Goal: Transaction & Acquisition: Download file/media

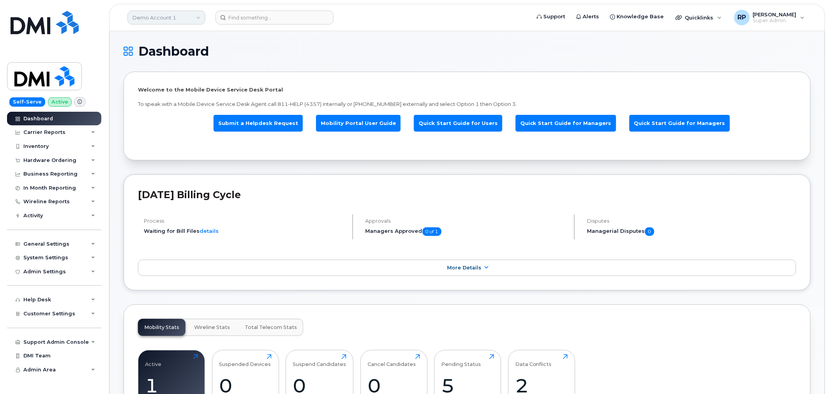
click at [189, 19] on link "Demo Account 1" at bounding box center [166, 18] width 78 height 14
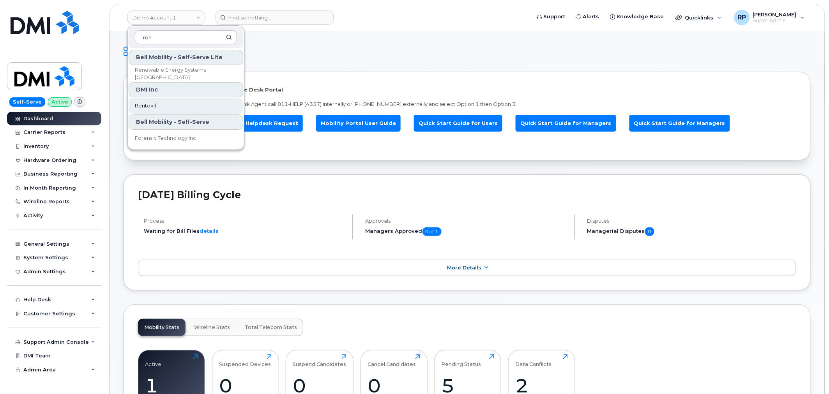
type input "ren"
click at [154, 108] on span "Rentokil" at bounding box center [145, 106] width 21 height 8
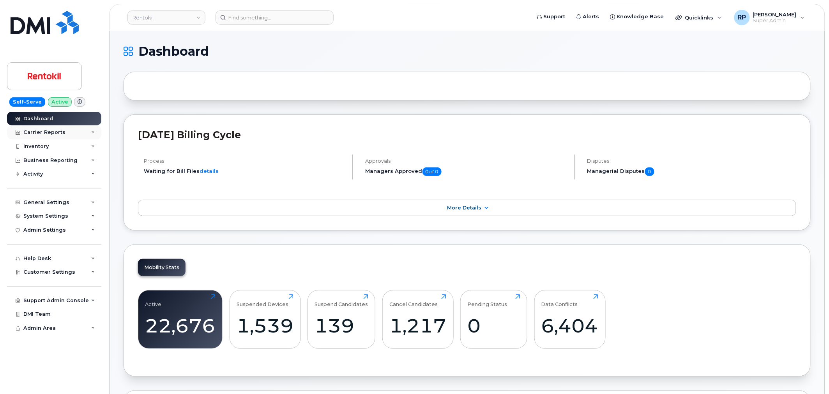
click at [53, 134] on div "Carrier Reports" at bounding box center [44, 132] width 42 height 6
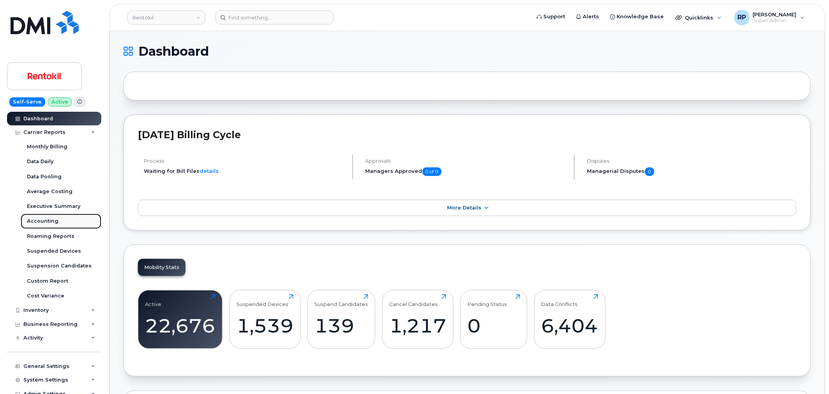
click at [50, 219] on div "Accounting" at bounding box center [43, 221] width 32 height 7
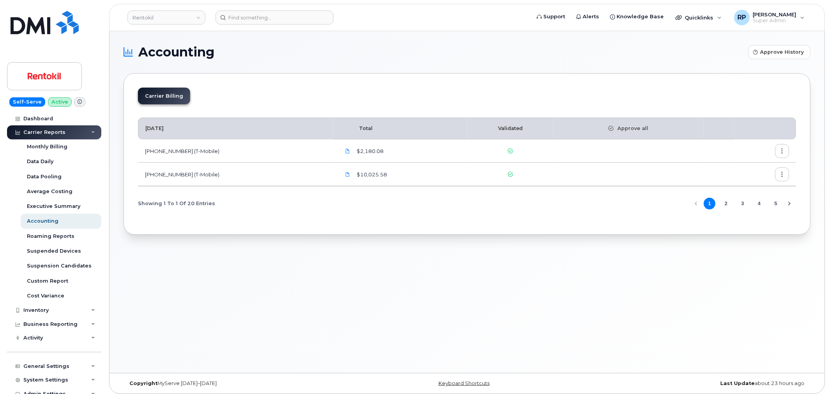
click at [776, 207] on button "5" at bounding box center [776, 204] width 12 height 12
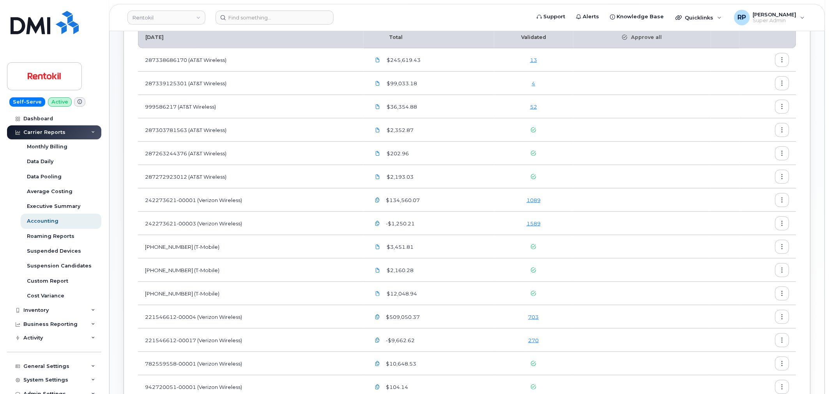
scroll to position [72, 0]
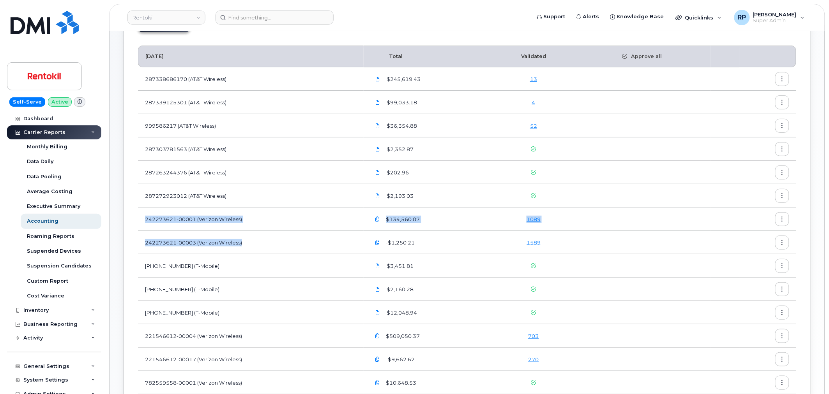
drag, startPoint x: 152, startPoint y: 216, endPoint x: 258, endPoint y: 239, distance: 108.1
click at [258, 239] on tbody "May 2025 Total Validated Approve all 287338686170 (AT&T Wireless) $245,619.43 1…" at bounding box center [467, 244] width 658 height 396
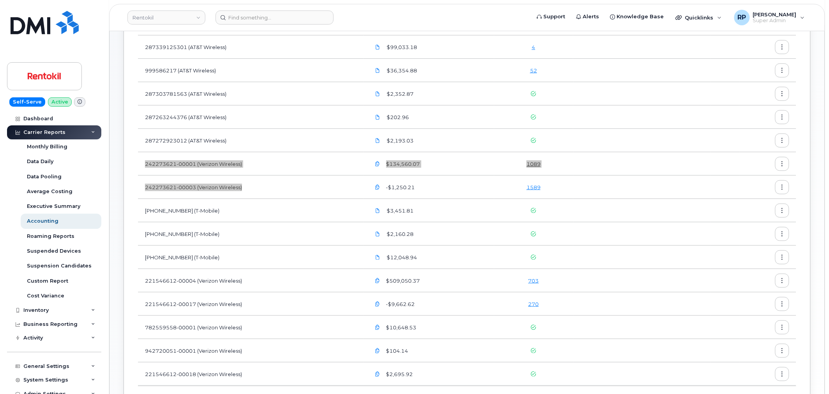
scroll to position [144, 0]
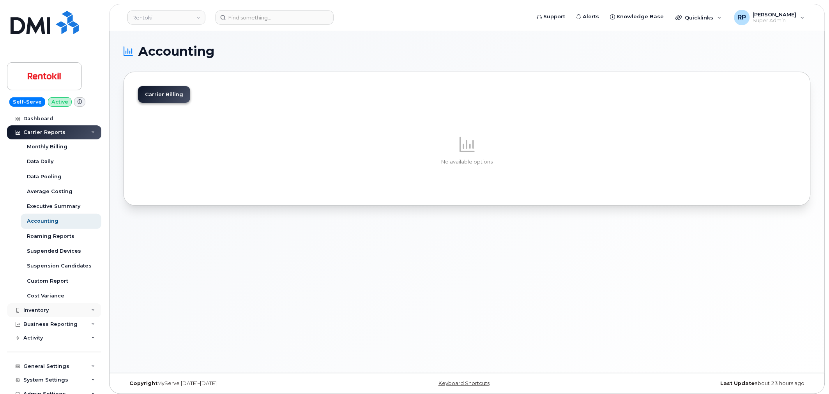
click at [50, 307] on div "Inventory" at bounding box center [54, 311] width 94 height 14
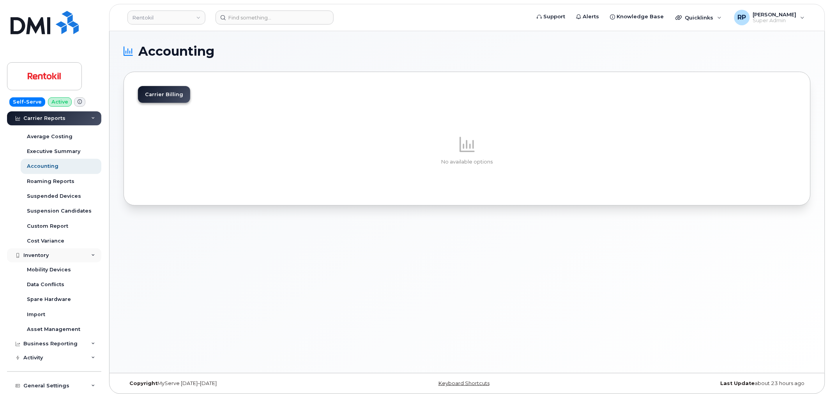
scroll to position [72, 0]
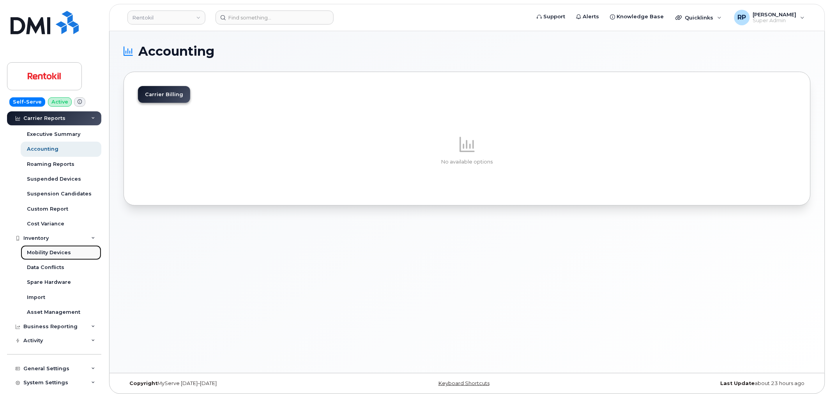
click at [53, 251] on div "Mobility Devices" at bounding box center [49, 252] width 44 height 7
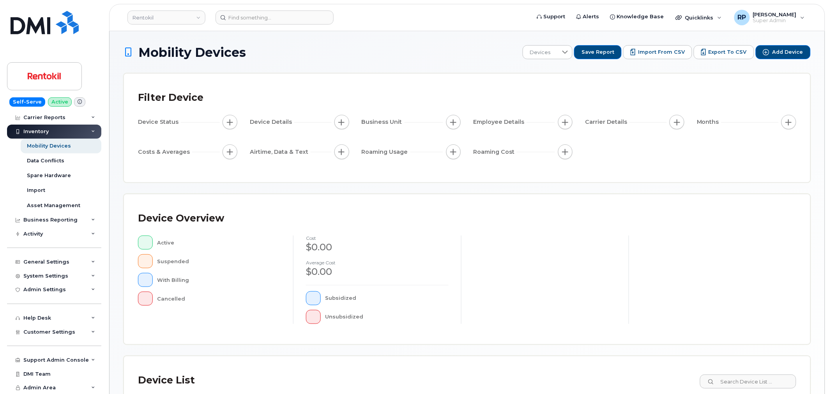
click at [118, 185] on div "Mobility Devices Devices Save Report Import from CSV Export to CSV Add Device F…" at bounding box center [467, 271] width 715 height 480
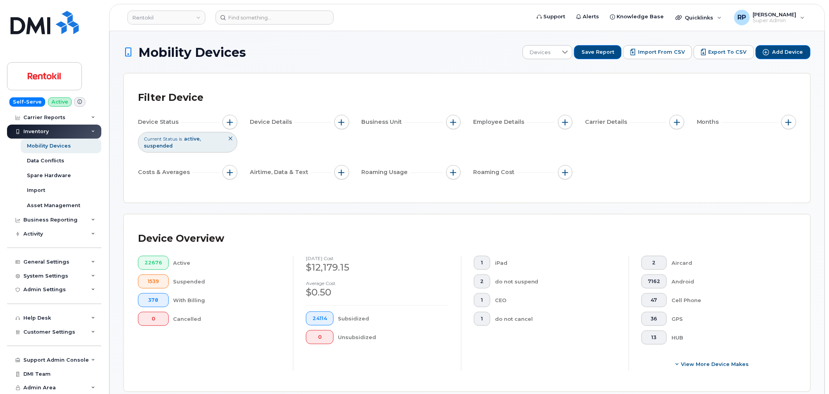
click at [224, 122] on button "button" at bounding box center [230, 122] width 15 height 15
click at [336, 160] on icon at bounding box center [338, 161] width 6 height 6
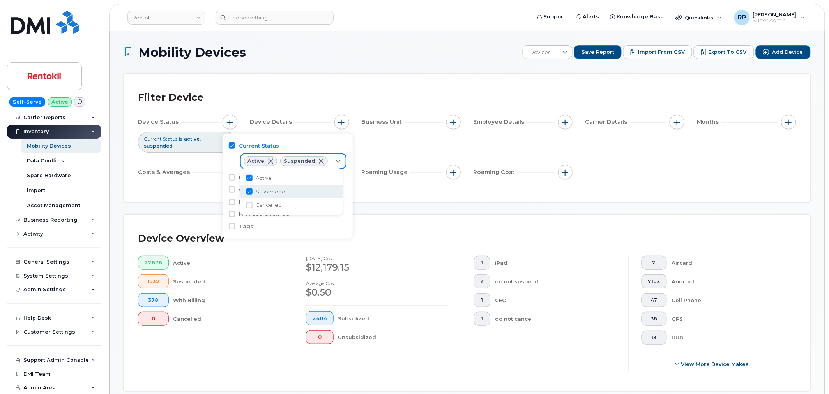
scroll to position [4, 31]
click at [256, 205] on span "Cancelled" at bounding box center [269, 205] width 26 height 7
checkbox input "true"
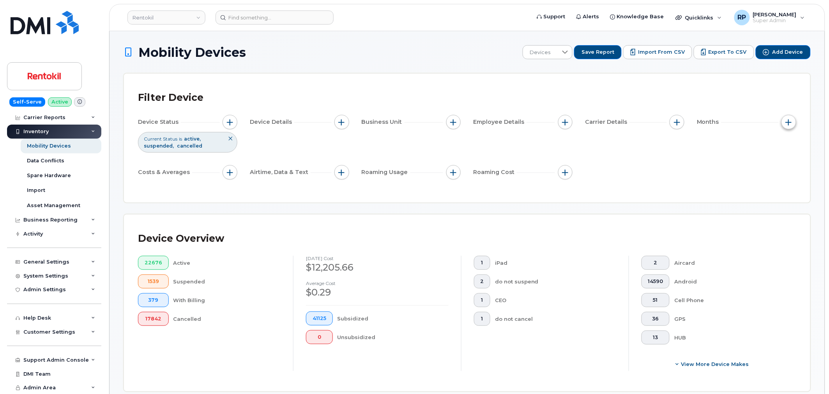
click at [786, 126] on button "button" at bounding box center [788, 122] width 15 height 15
click at [751, 147] on input "Billing Cycle" at bounding box center [750, 146] width 6 height 6
checkbox input "true"
click at [777, 180] on div at bounding box center [782, 177] width 15 height 13
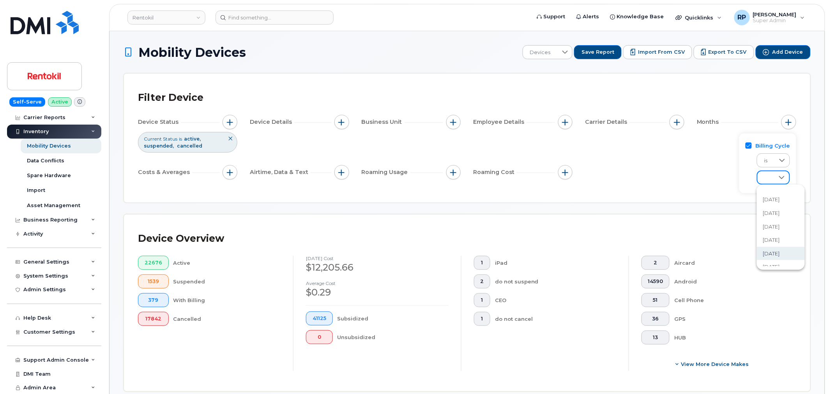
click at [781, 247] on li "May 2025" at bounding box center [781, 254] width 48 height 14
click at [696, 191] on div "Filter Device Device Status Current Status is active suspended cancelled Device…" at bounding box center [467, 138] width 686 height 129
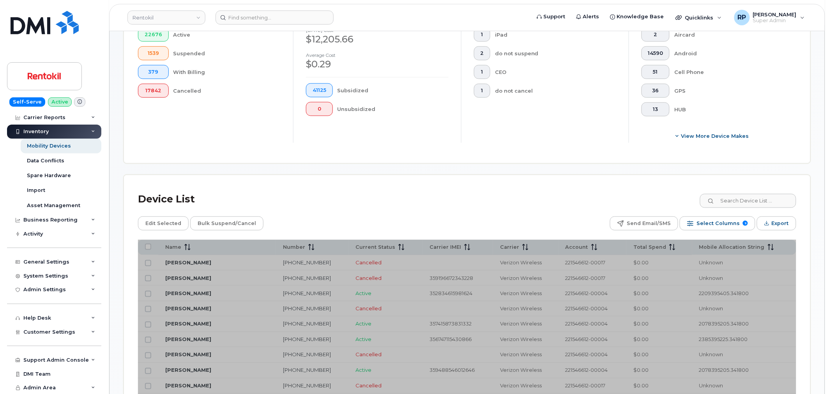
scroll to position [289, 0]
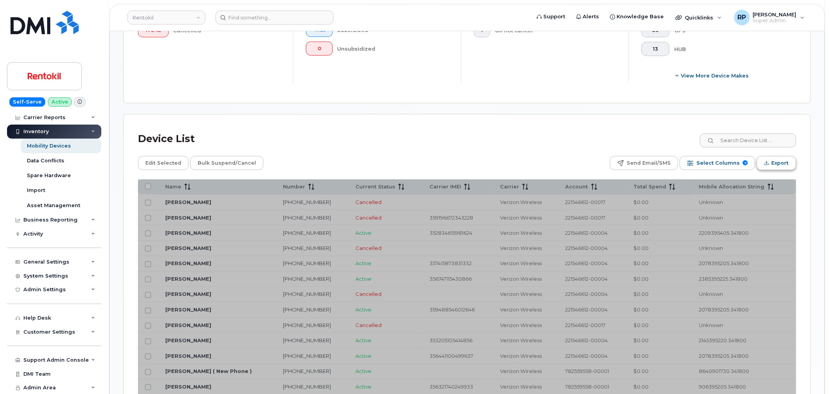
click at [780, 162] on span "Export" at bounding box center [780, 163] width 17 height 12
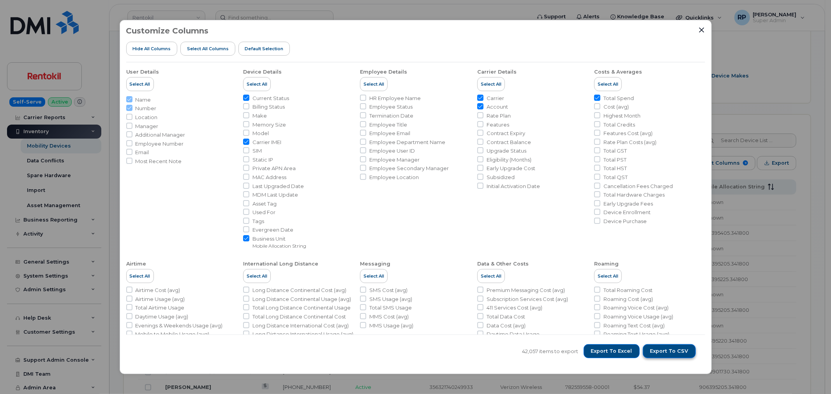
click at [661, 351] on span "Export to CSV" at bounding box center [669, 351] width 38 height 7
click at [702, 29] on icon "Close" at bounding box center [701, 29] width 5 height 5
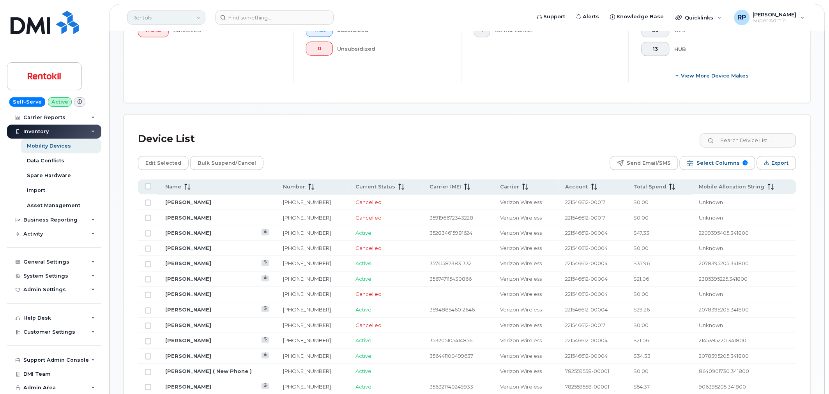
click at [160, 17] on link "Rentokil" at bounding box center [166, 18] width 78 height 14
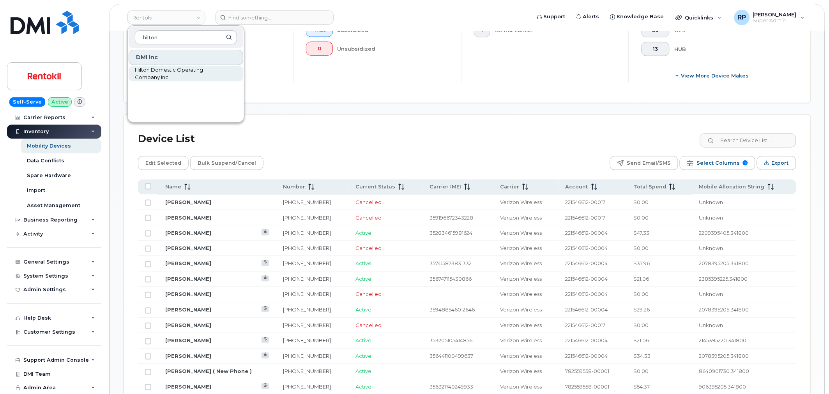
type input "hilton"
click at [160, 71] on span "Hilton Domestic Operating Company Inc" at bounding box center [180, 73] width 90 height 15
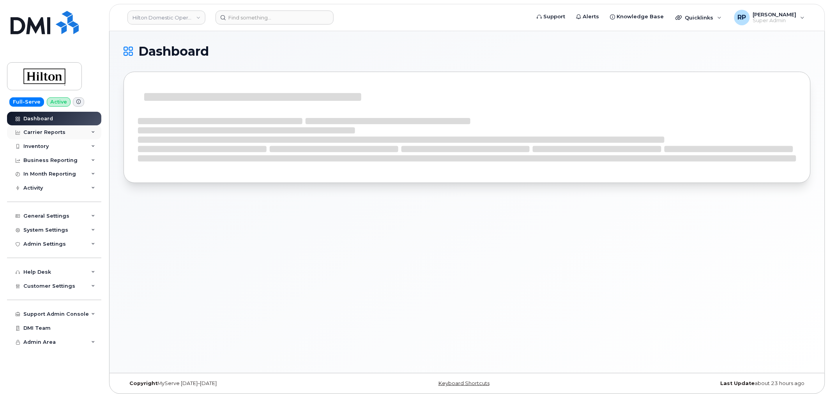
click at [61, 133] on div "Carrier Reports" at bounding box center [44, 132] width 42 height 6
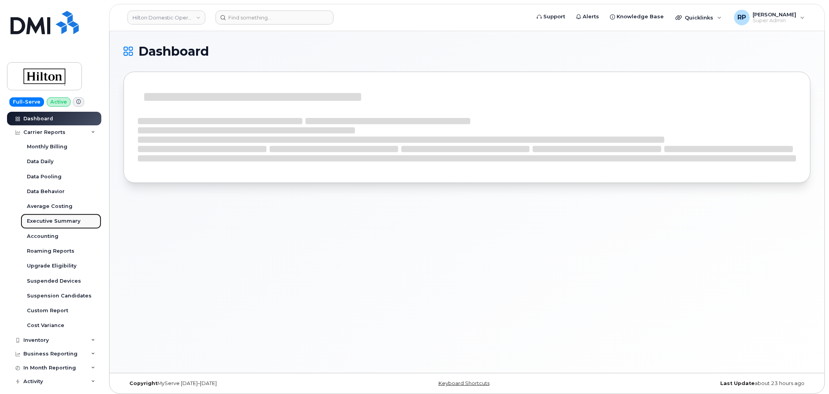
click at [50, 223] on div "Executive Summary" at bounding box center [53, 221] width 53 height 7
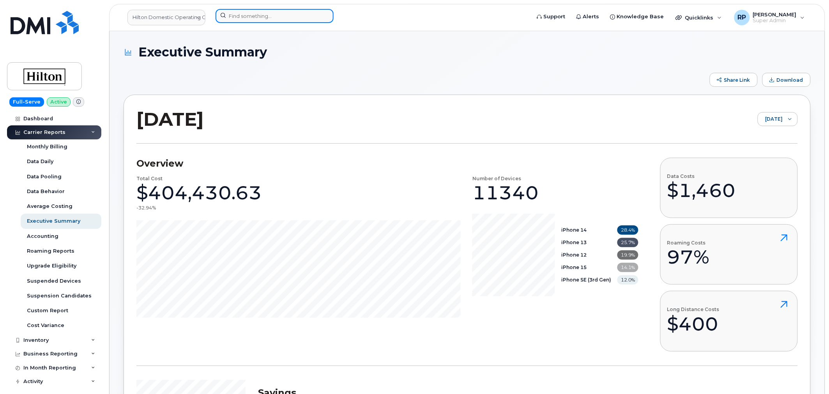
click at [247, 19] on input at bounding box center [275, 16] width 118 height 14
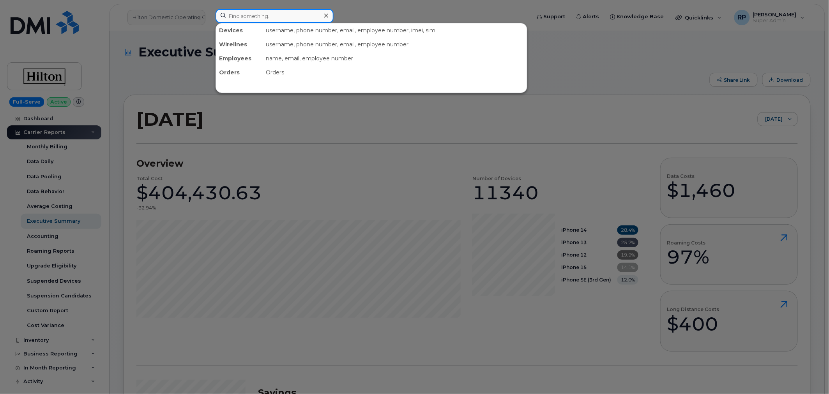
paste input "A029A955"
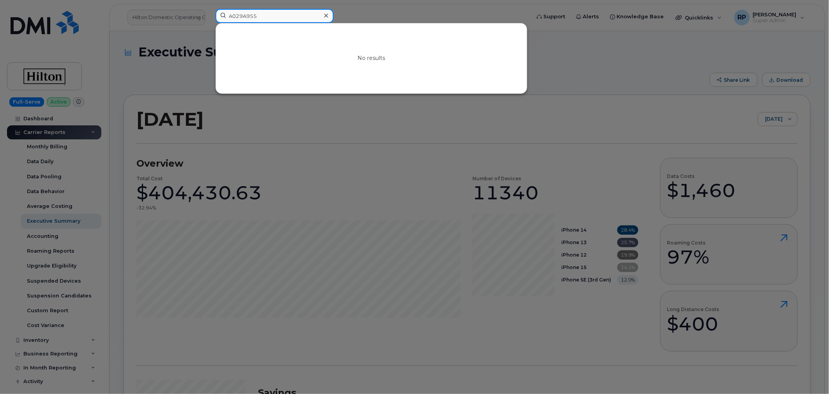
type input "A029A955"
click at [345, 361] on div at bounding box center [414, 197] width 829 height 394
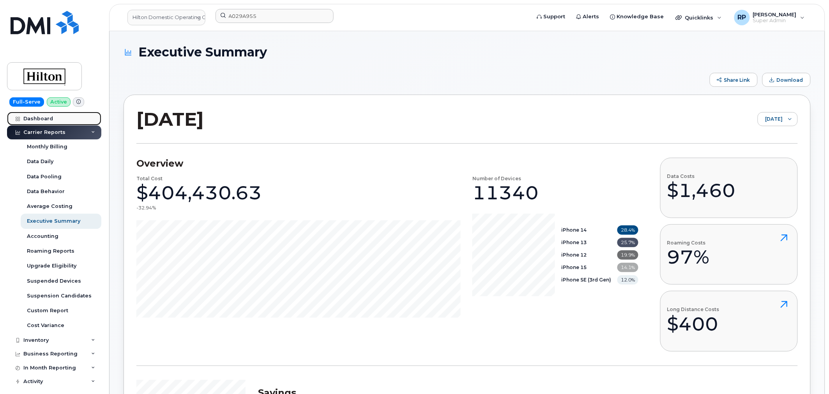
click at [51, 122] on link "Dashboard" at bounding box center [54, 119] width 94 height 14
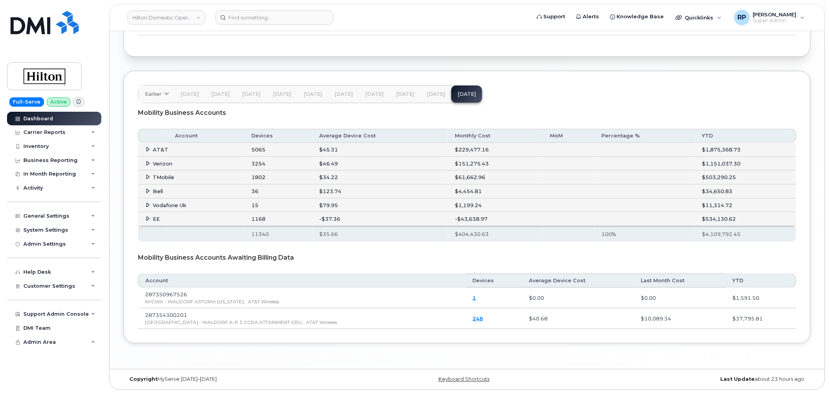
scroll to position [1226, 0]
click at [146, 220] on icon at bounding box center [148, 218] width 5 height 5
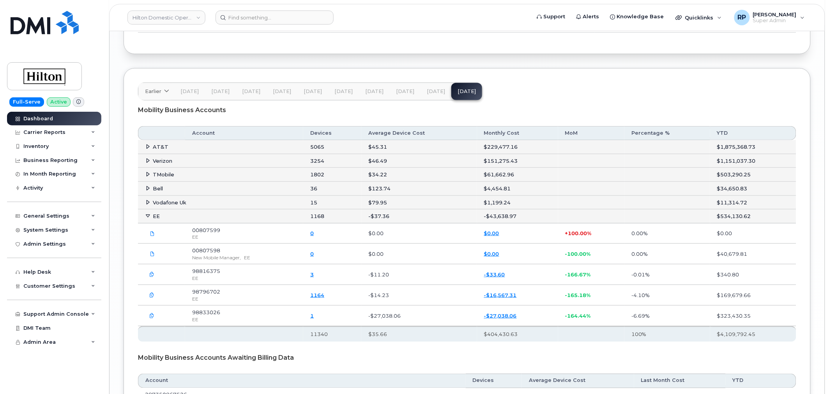
click at [435, 95] on span "[DATE]" at bounding box center [436, 91] width 18 height 6
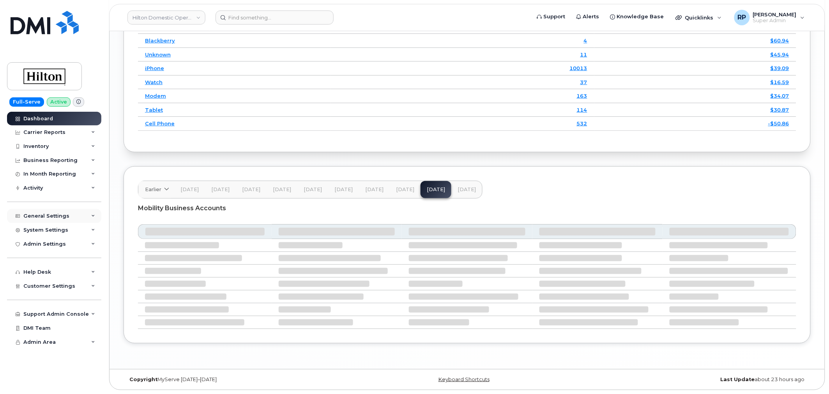
scroll to position [1139, 0]
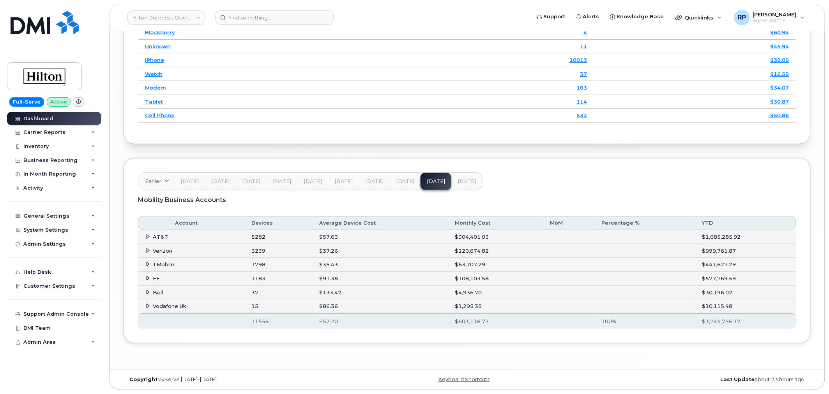
click at [147, 280] on icon at bounding box center [148, 278] width 5 height 5
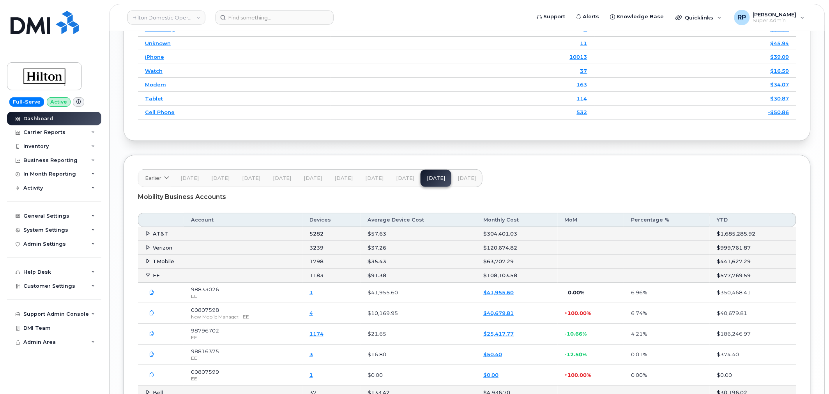
scroll to position [1211, 0]
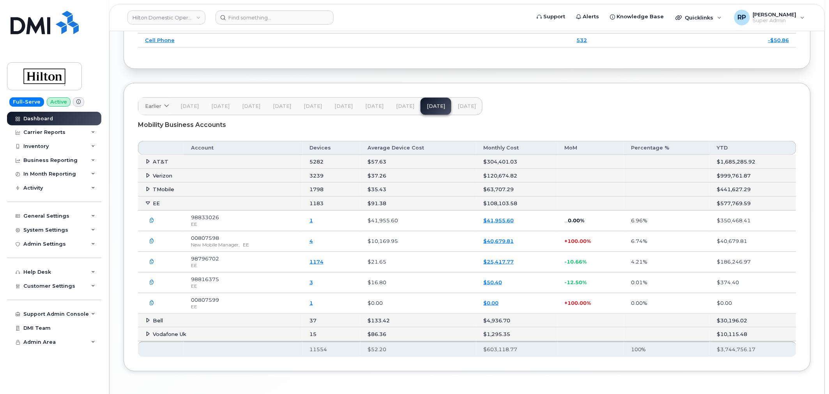
click at [403, 110] on span "[DATE]" at bounding box center [405, 106] width 18 height 6
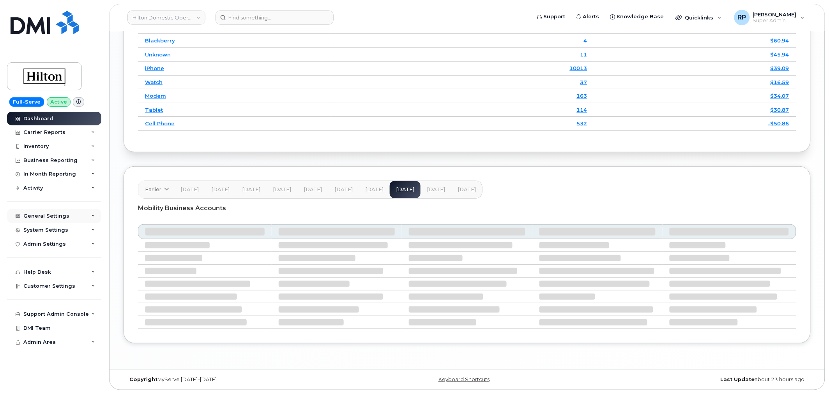
scroll to position [1139, 0]
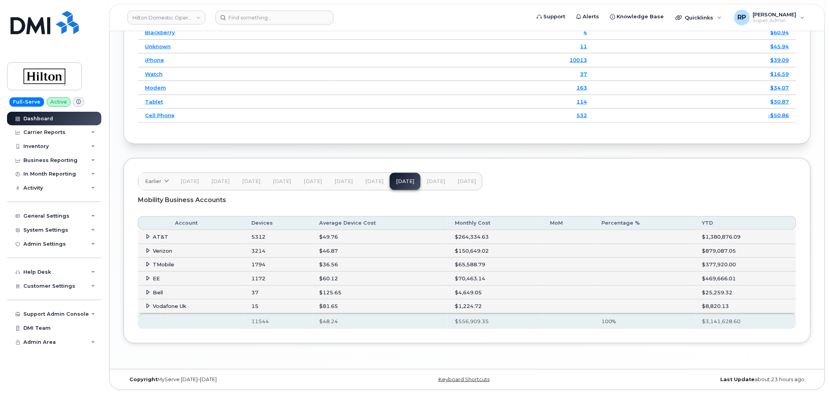
click at [147, 278] on icon at bounding box center [148, 278] width 5 height 5
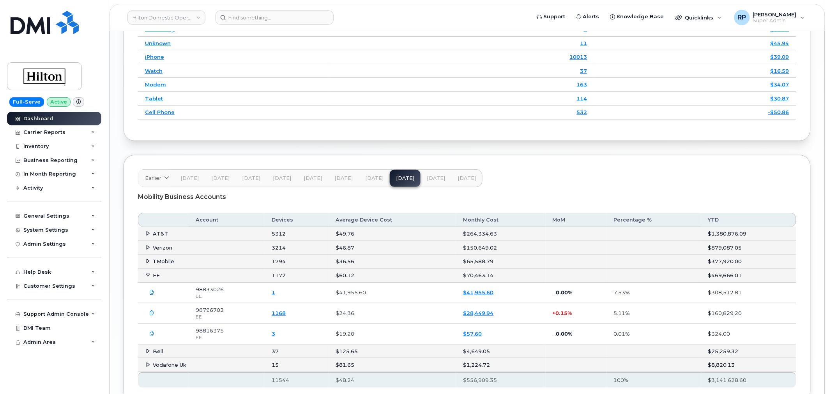
click at [147, 278] on icon at bounding box center [148, 275] width 5 height 5
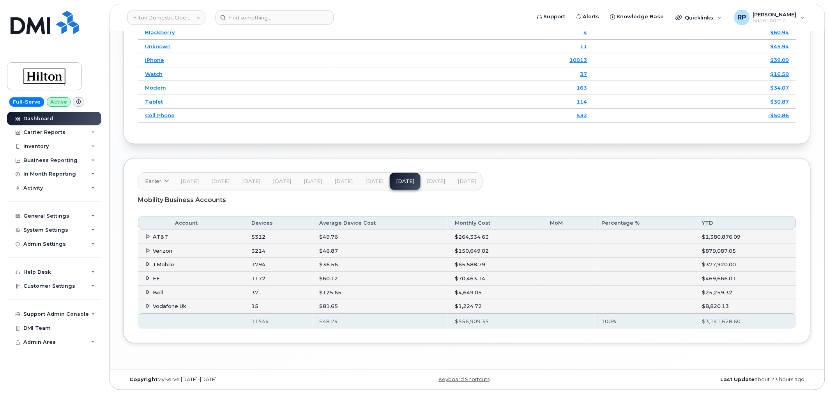
click at [435, 186] on button "[DATE]" at bounding box center [436, 181] width 31 height 17
click at [145, 274] on td "EE" at bounding box center [191, 279] width 106 height 14
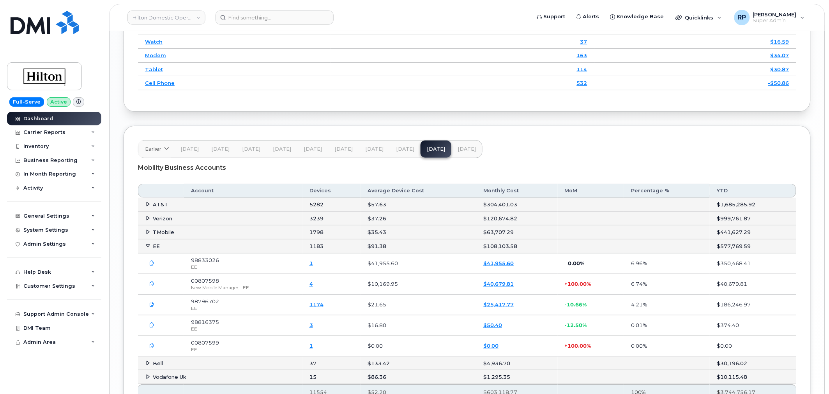
scroll to position [1211, 0]
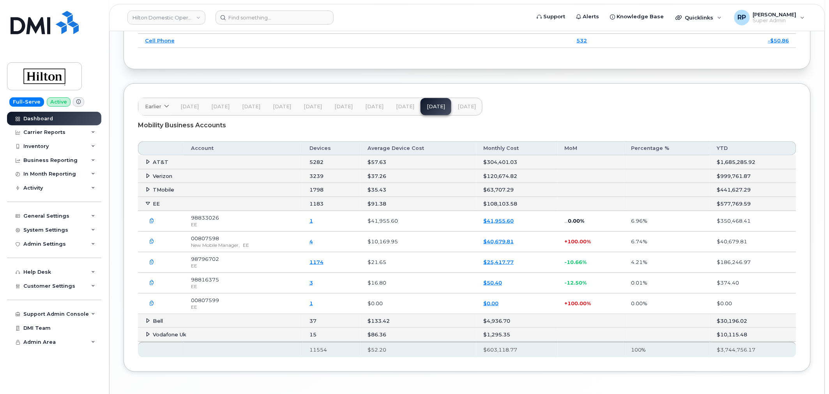
click at [152, 242] on icon "button" at bounding box center [152, 241] width 5 height 5
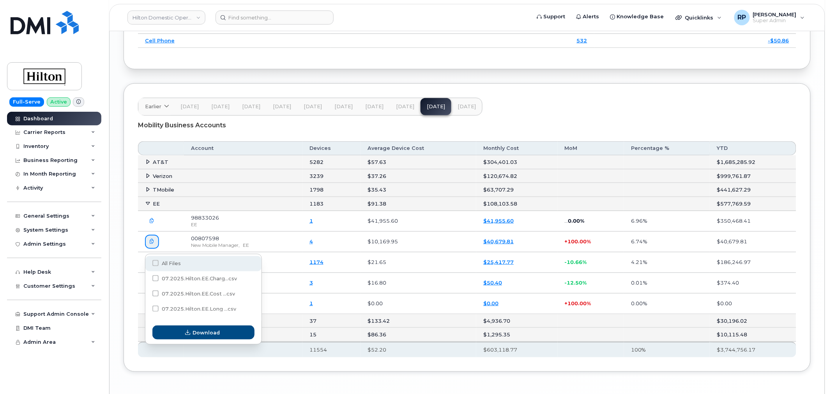
click at [155, 262] on span at bounding box center [155, 263] width 6 height 6
click at [147, 262] on input "All Files" at bounding box center [145, 264] width 4 height 4
checkbox input "true"
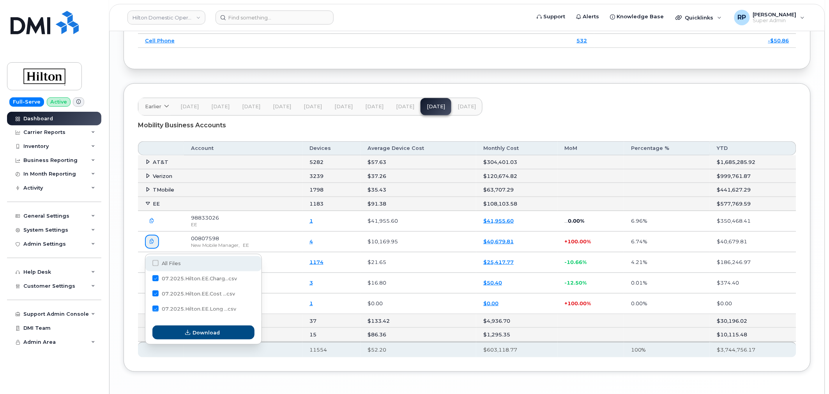
checkbox input "true"
click at [217, 332] on span "Download" at bounding box center [206, 332] width 27 height 7
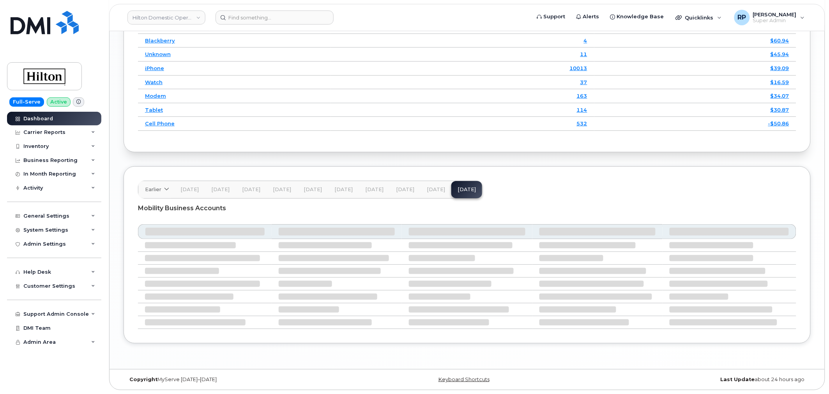
scroll to position [984, 0]
click at [429, 190] on span "[DATE]" at bounding box center [436, 190] width 18 height 6
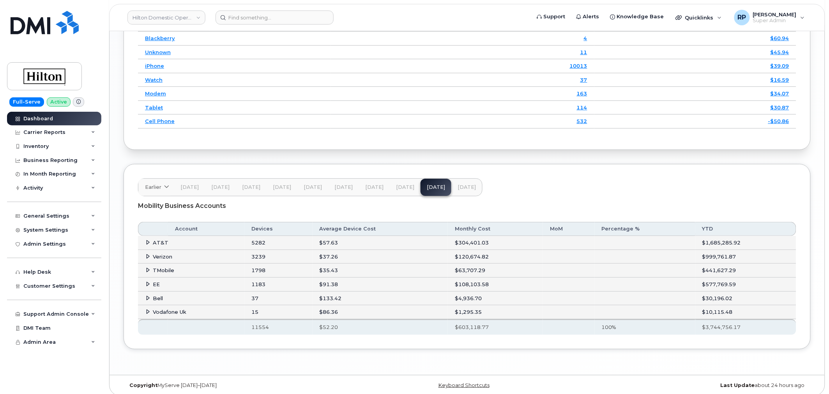
click at [148, 283] on icon at bounding box center [148, 284] width 5 height 5
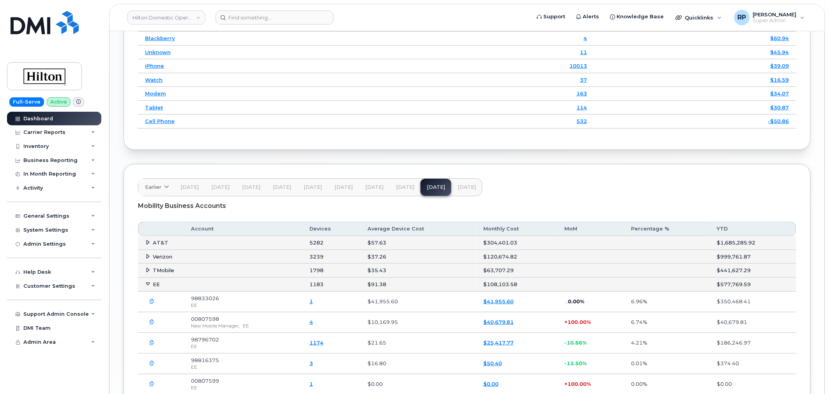
scroll to position [1057, 0]
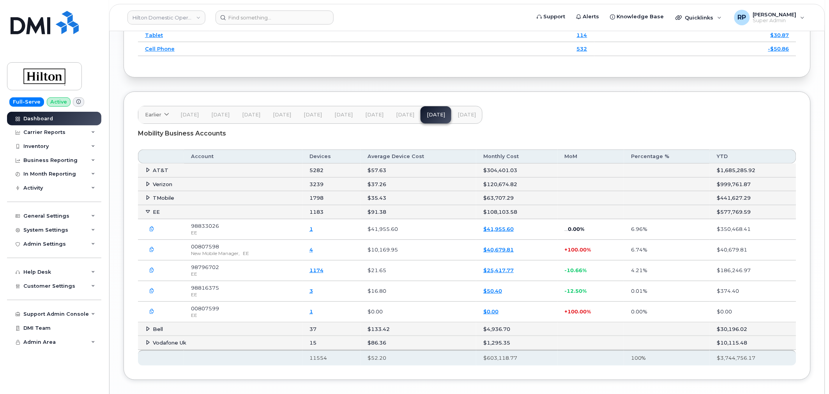
click at [150, 251] on icon "button" at bounding box center [152, 249] width 5 height 5
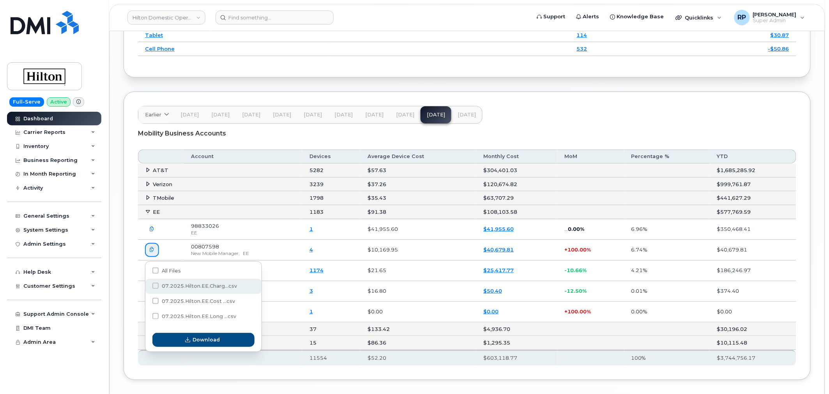
click at [156, 284] on span at bounding box center [155, 286] width 6 height 6
click at [147, 285] on input "07.2025.Hilton.EE.Charg...csv" at bounding box center [145, 287] width 4 height 4
checkbox input "true"
click at [156, 299] on span at bounding box center [155, 301] width 6 height 6
click at [147, 300] on input "07.2025.Hilton.EE.Cost ...csv" at bounding box center [145, 302] width 4 height 4
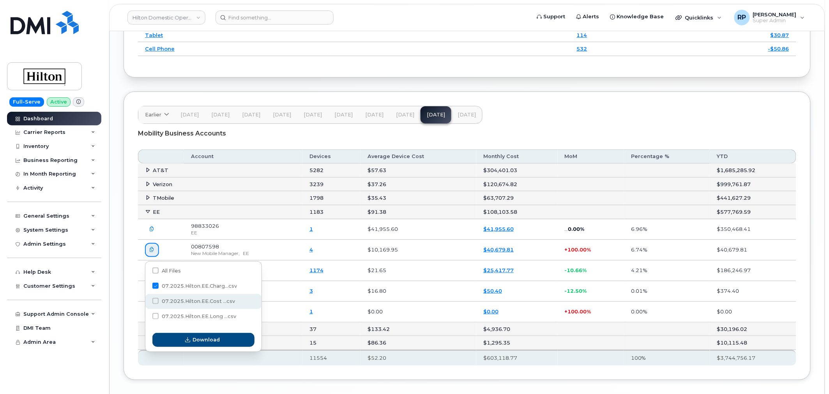
checkbox input "true"
click at [155, 316] on span at bounding box center [155, 316] width 6 height 6
click at [147, 316] on input "07.2025.Hilton.EE.Long ...csv" at bounding box center [145, 317] width 4 height 4
checkbox input "true"
click at [64, 288] on span "Customer Settings" at bounding box center [49, 286] width 52 height 6
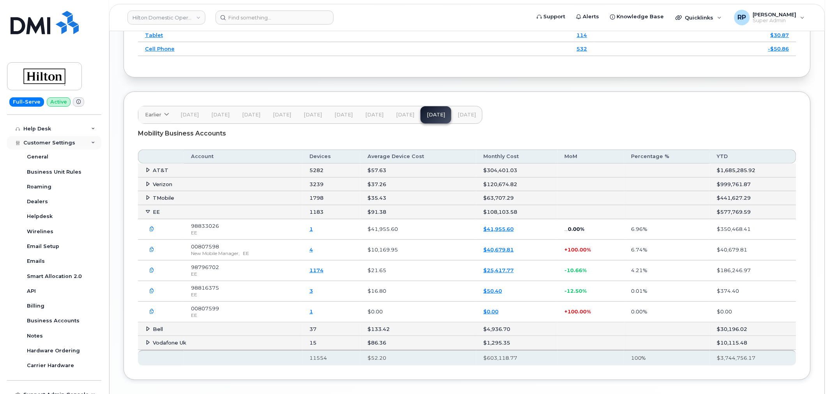
scroll to position [144, 0]
click at [58, 316] on link "Business Accounts" at bounding box center [61, 320] width 81 height 15
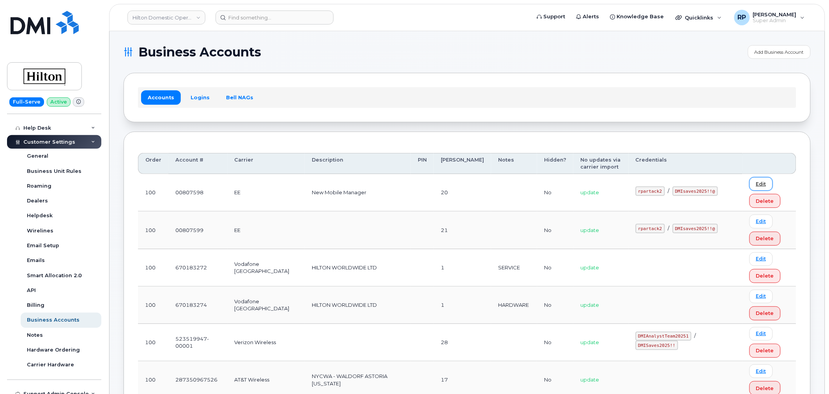
click at [751, 186] on link "Edit" at bounding box center [760, 184] width 23 height 14
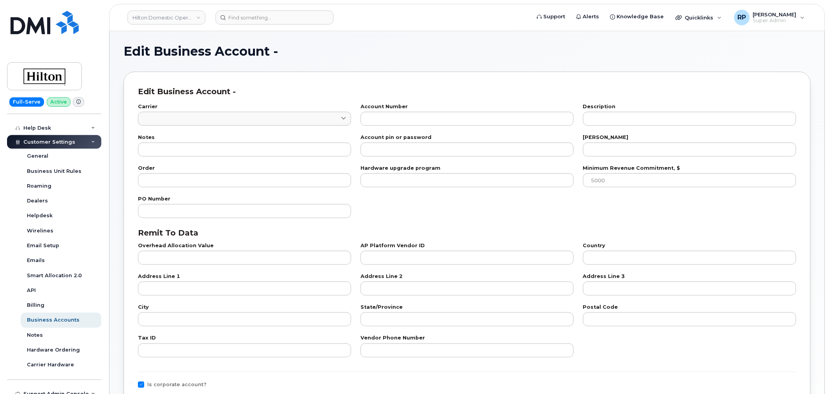
type input "84"
type input "00807598"
type input "New Mobile Manager"
type input "20"
type input "100"
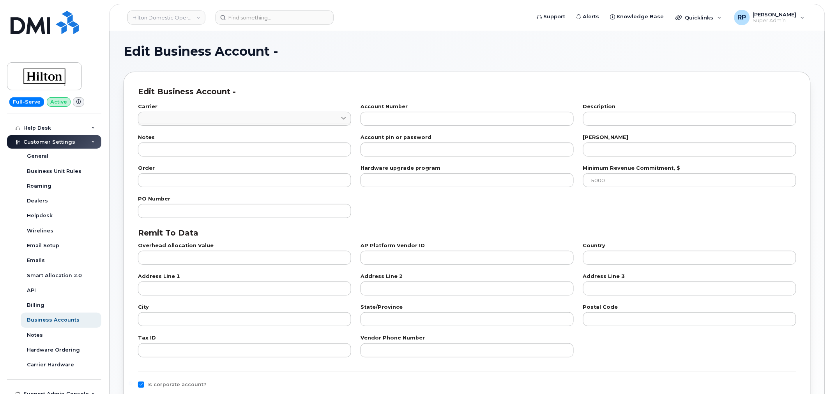
checkbox input "true"
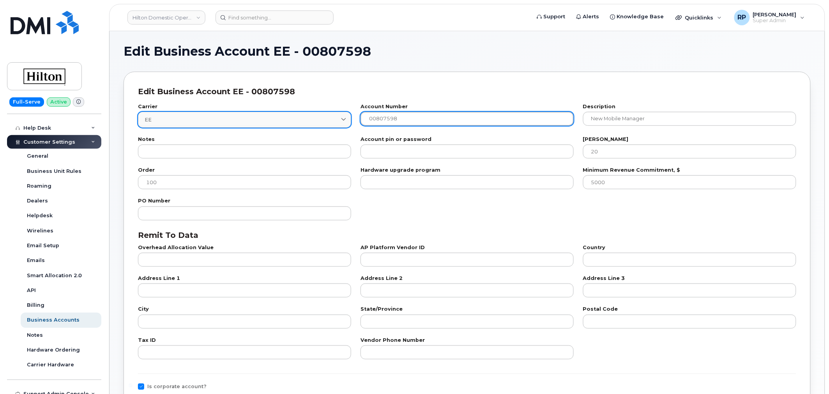
drag, startPoint x: 440, startPoint y: 122, endPoint x: 311, endPoint y: 115, distance: 128.8
click at [312, 115] on div "Carrier EE 84 International International Canada Fizz Videotron PublicMobile Be…" at bounding box center [467, 116] width 668 height 33
paste input "MCJJK JJRJQOSR"
type input "MCJJK JJRJQOSR"
drag, startPoint x: 398, startPoint y: 117, endPoint x: 346, endPoint y: 117, distance: 52.2
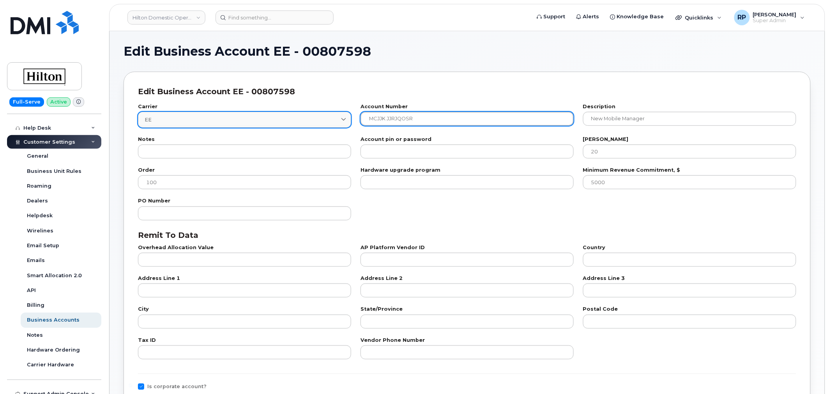
click at [346, 117] on div "Carrier EE 84 International International Canada Fizz Videotron PublicMobile Be…" at bounding box center [467, 116] width 668 height 33
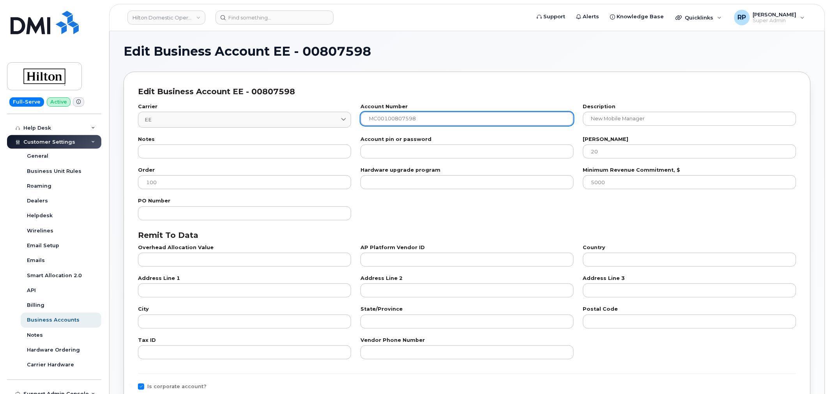
drag, startPoint x: 399, startPoint y: 120, endPoint x: 372, endPoint y: 121, distance: 26.9
click at [372, 121] on input "MC00100807598" at bounding box center [467, 119] width 213 height 14
click at [424, 118] on input "MC00100807598" at bounding box center [467, 119] width 213 height 14
drag, startPoint x: 426, startPoint y: 118, endPoint x: 355, endPoint y: 119, distance: 71.3
click at [355, 119] on div "Carrier EE 84 International International Canada Fizz Videotron PublicMobile Be…" at bounding box center [467, 116] width 668 height 33
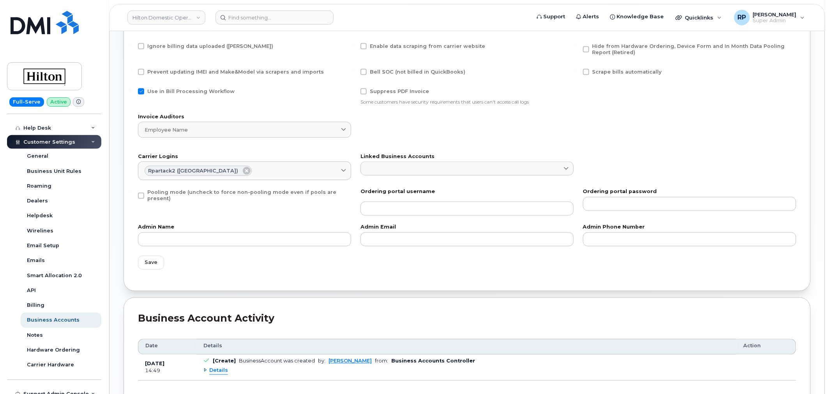
scroll to position [361, 0]
type input "MC00100807598"
click at [148, 262] on span "Save" at bounding box center [151, 262] width 13 height 7
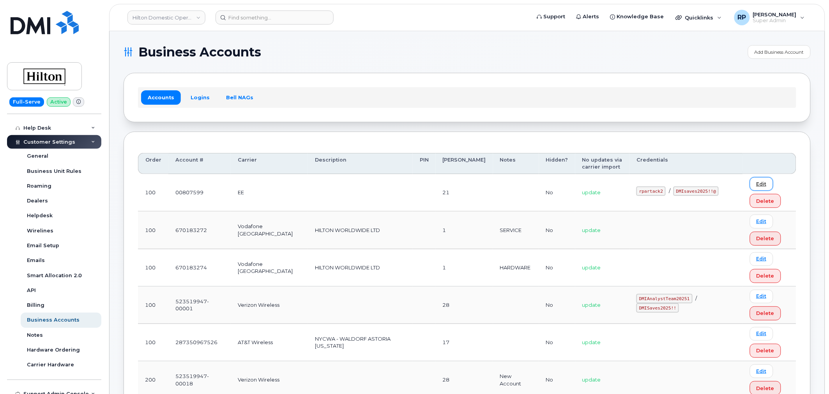
click at [755, 181] on link "Edit" at bounding box center [761, 184] width 23 height 14
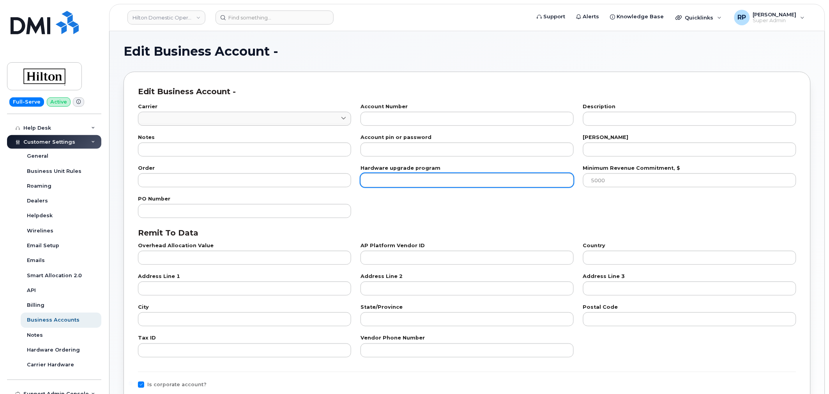
type input "84"
type input "00807599"
type input "21"
type input "100"
checkbox input "true"
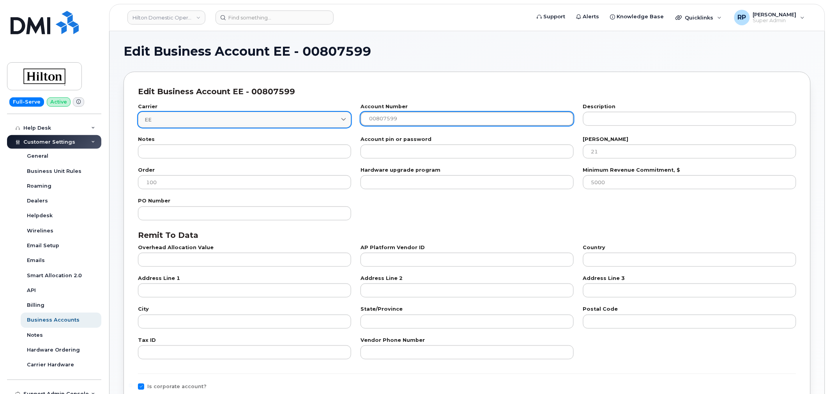
drag, startPoint x: 371, startPoint y: 124, endPoint x: 309, endPoint y: 121, distance: 61.3
click at [309, 121] on div "Carrier EE 84 International International Canada Fizz Videotron PublicMobile Be…" at bounding box center [467, 116] width 668 height 33
paste input "MC00100807598"
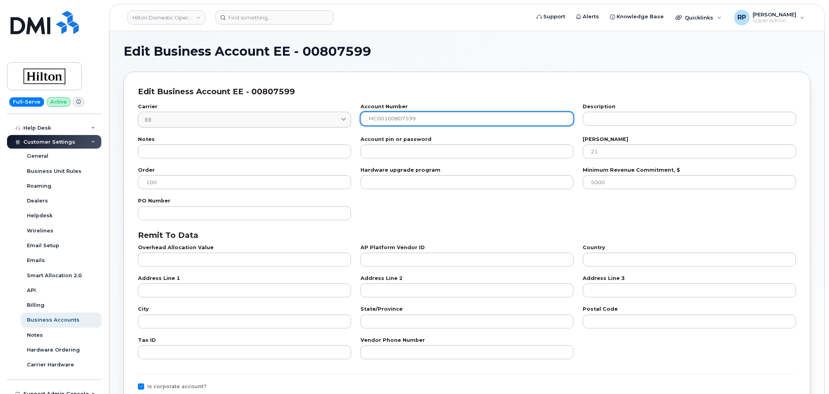
type input "MC00100807599"
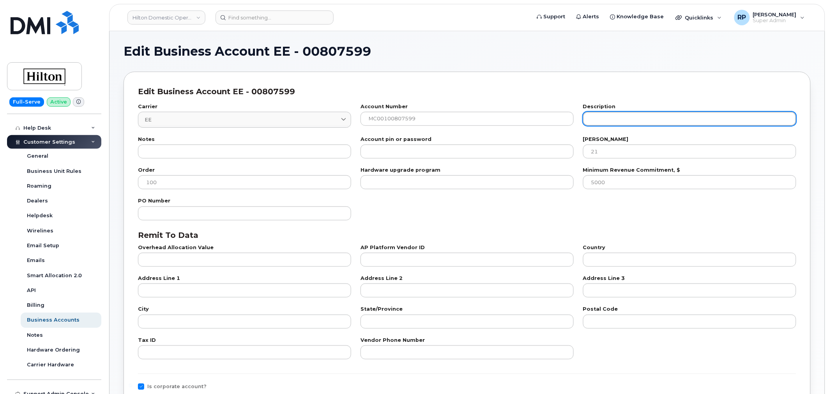
click at [606, 113] on input "text" at bounding box center [689, 119] width 213 height 14
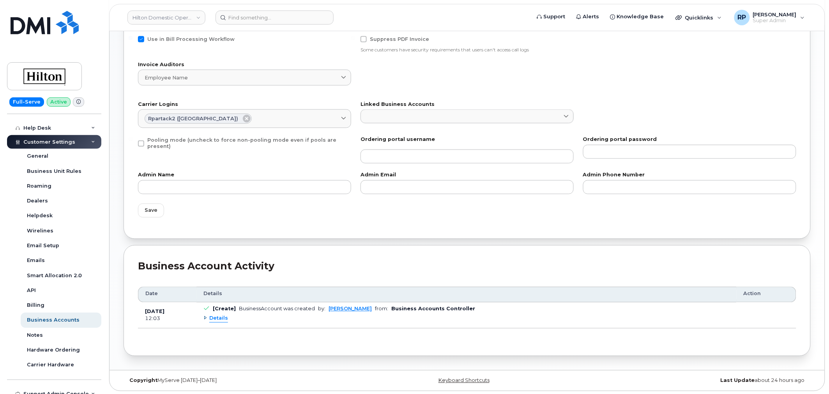
scroll to position [414, 0]
type input "Equipment Account"
click at [142, 211] on button "Save" at bounding box center [151, 210] width 26 height 14
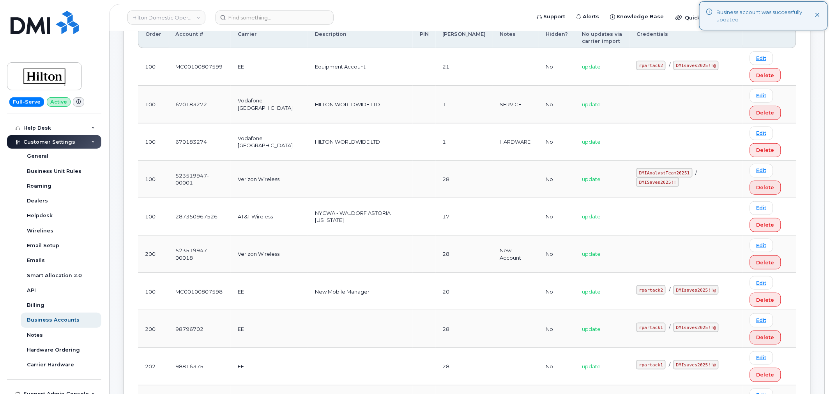
scroll to position [144, 0]
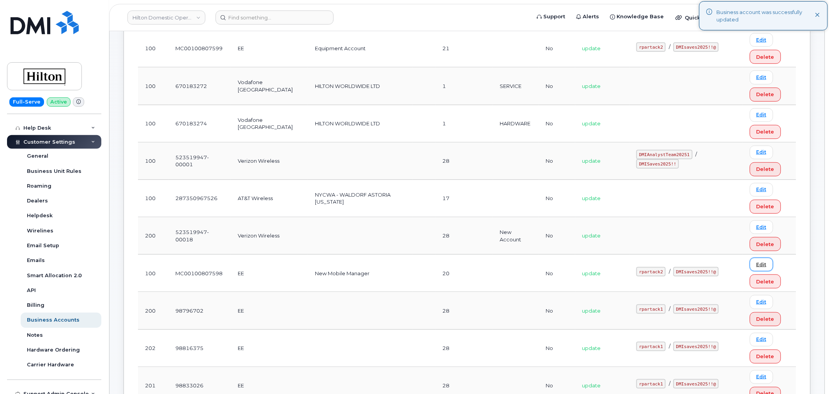
click at [751, 263] on link "Edit" at bounding box center [761, 265] width 23 height 14
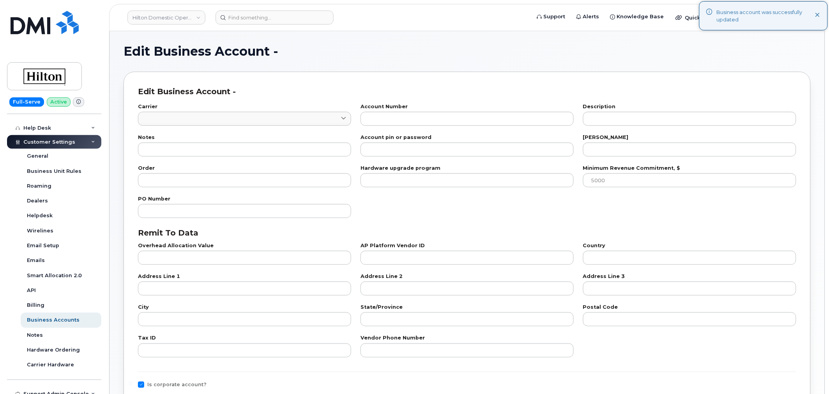
type input "84"
type input "MC00100807598"
type input "New Mobile Manager"
type input "20"
type input "100"
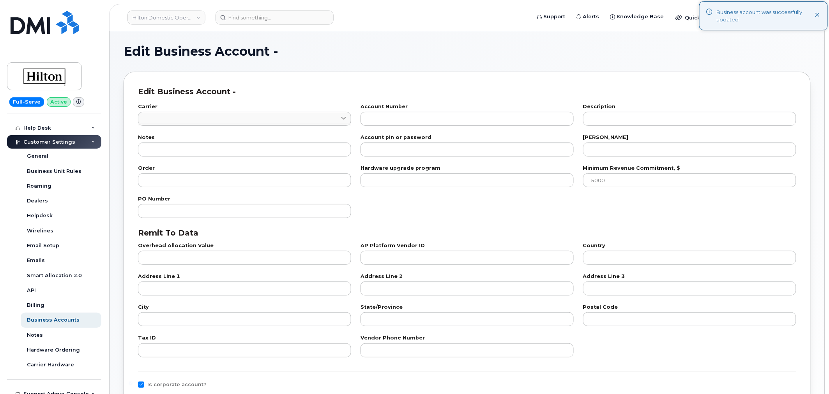
checkbox input "true"
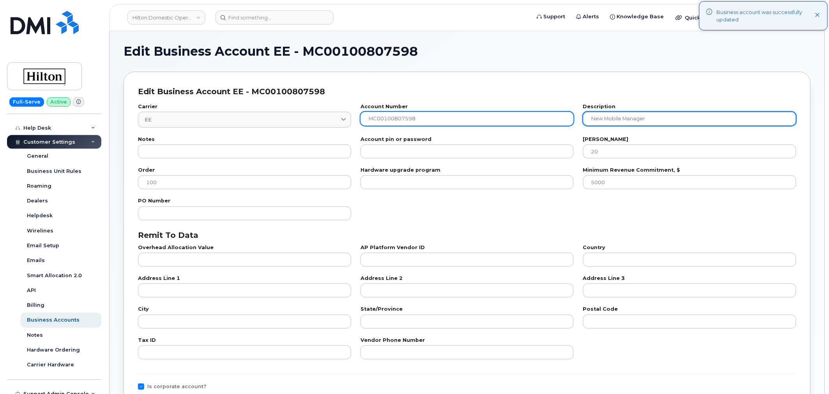
drag, startPoint x: 638, startPoint y: 118, endPoint x: 536, endPoint y: 111, distance: 102.7
click at [536, 111] on div "Carrier EE 84 International International Canada Fizz Videotron PublicMobile Be…" at bounding box center [467, 116] width 668 height 33
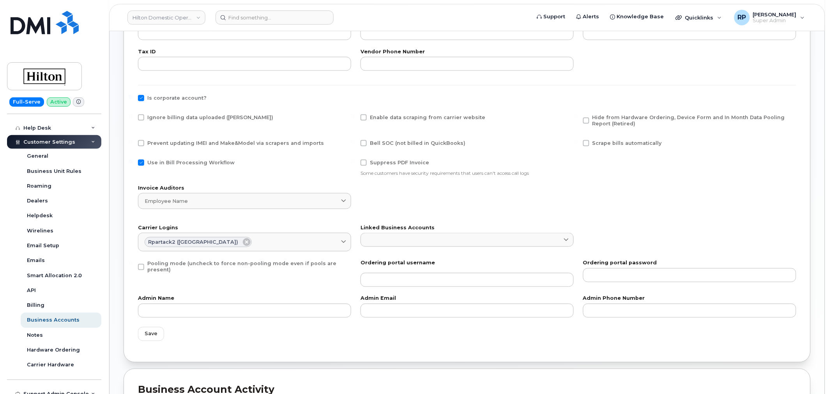
scroll to position [433, 0]
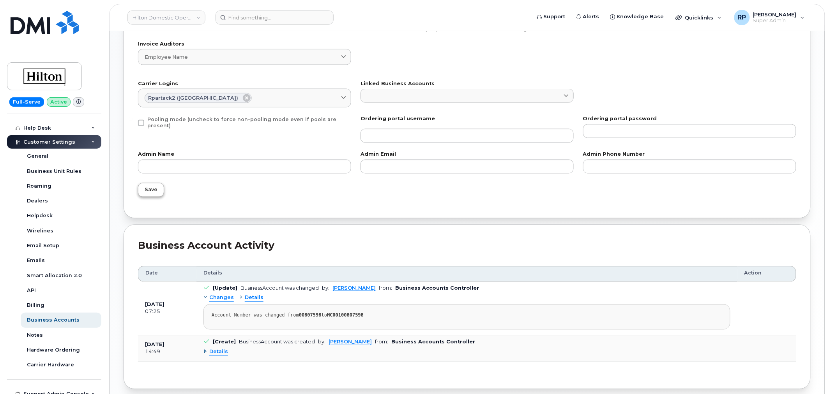
type input "Airtime Account"
click at [148, 192] on span "Save" at bounding box center [151, 189] width 13 height 7
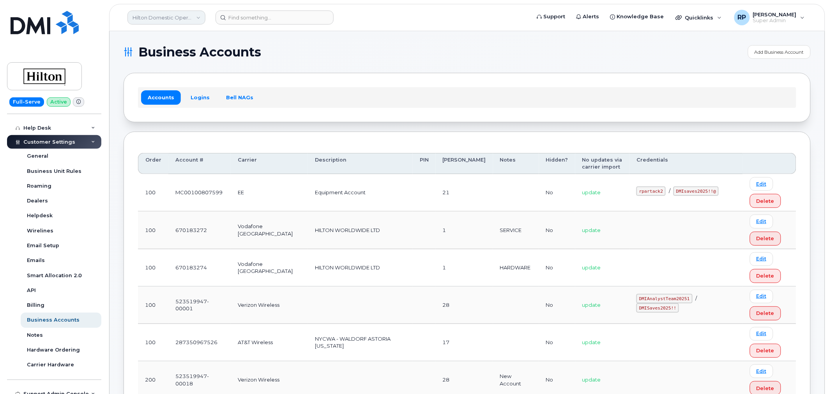
click at [154, 20] on link "Hilton Domestic Operating Company Inc" at bounding box center [166, 18] width 78 height 14
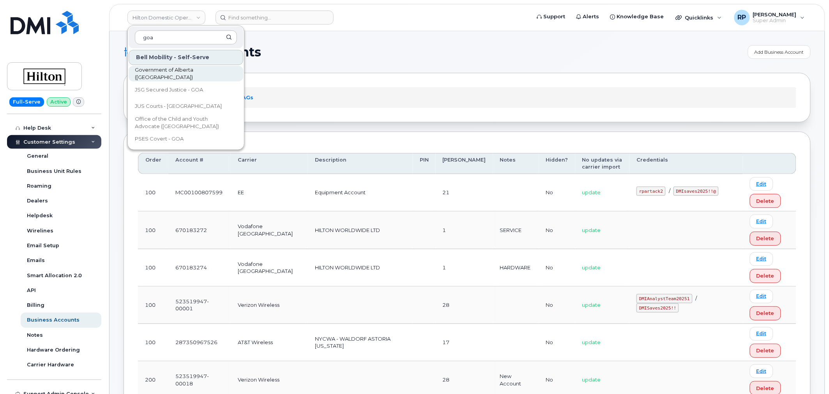
type input "goa"
click at [176, 74] on span "Government of Alberta (GOA)" at bounding box center [180, 73] width 90 height 15
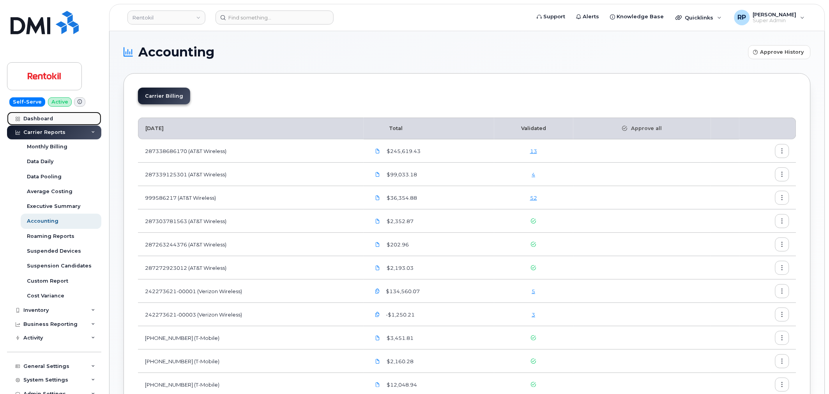
click at [48, 118] on div "Dashboard" at bounding box center [38, 119] width 30 height 6
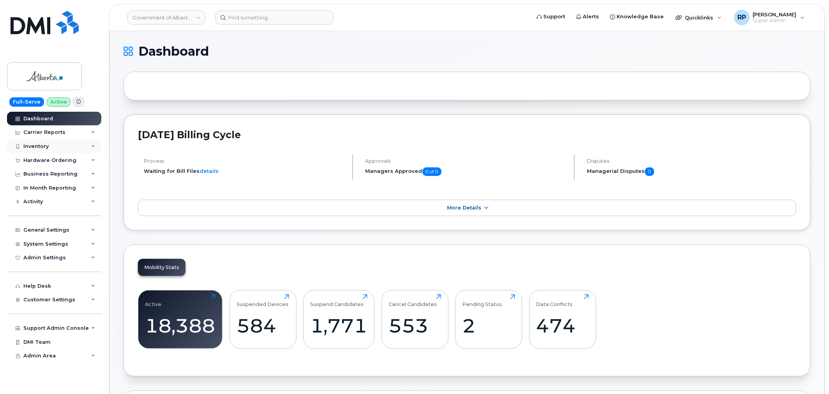
click at [66, 148] on div "Inventory" at bounding box center [54, 147] width 94 height 14
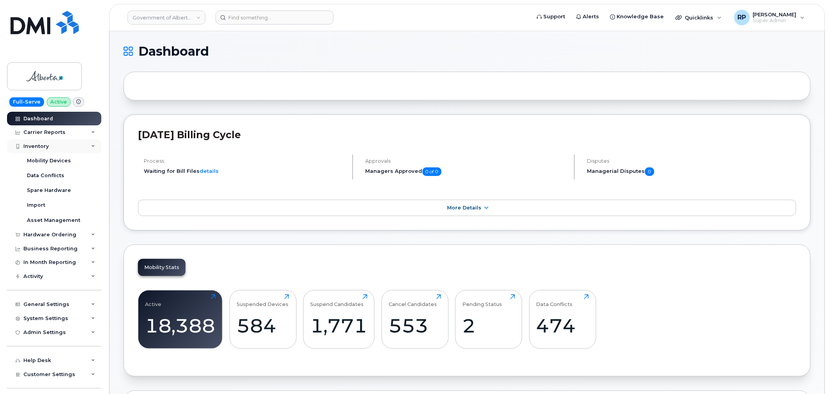
click at [66, 148] on div "Inventory" at bounding box center [54, 147] width 94 height 14
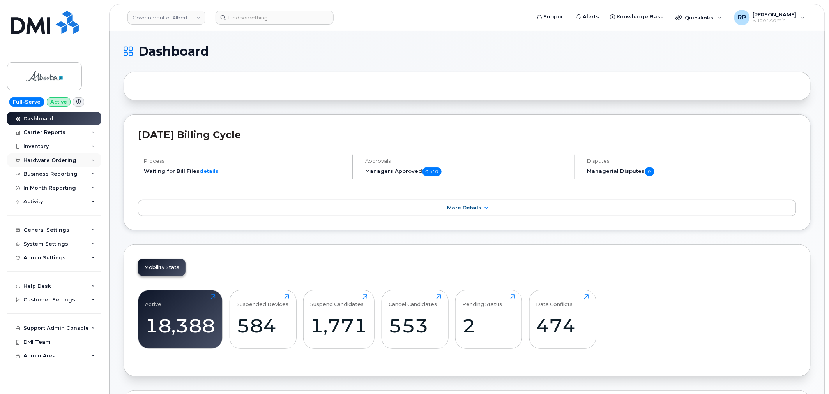
click at [73, 160] on div "Hardware Ordering" at bounding box center [54, 161] width 94 height 14
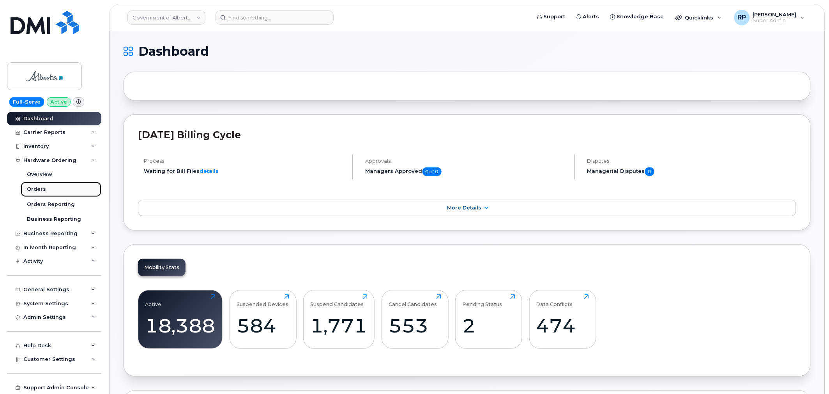
click at [38, 190] on div "Orders" at bounding box center [36, 189] width 19 height 7
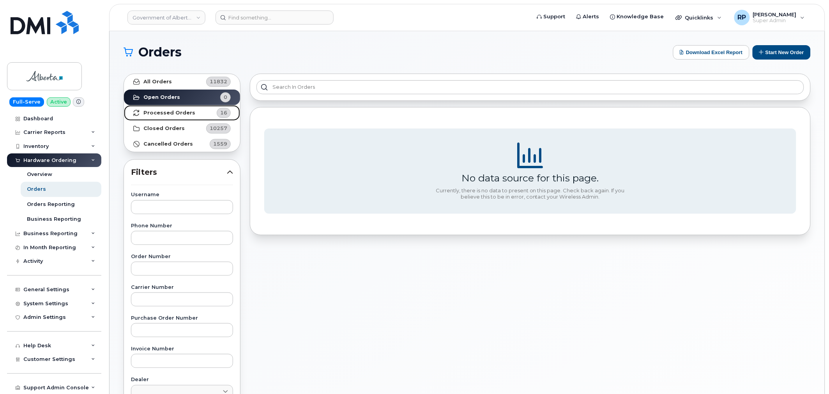
click at [189, 113] on strong "Processed Orders" at bounding box center [169, 113] width 52 height 6
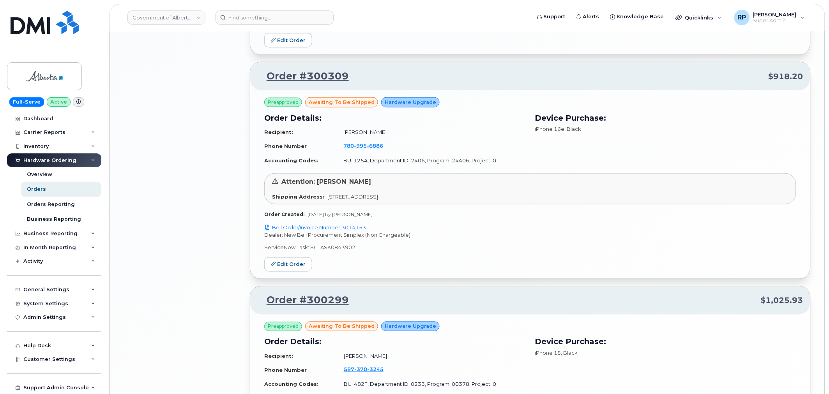
scroll to position [1563, 0]
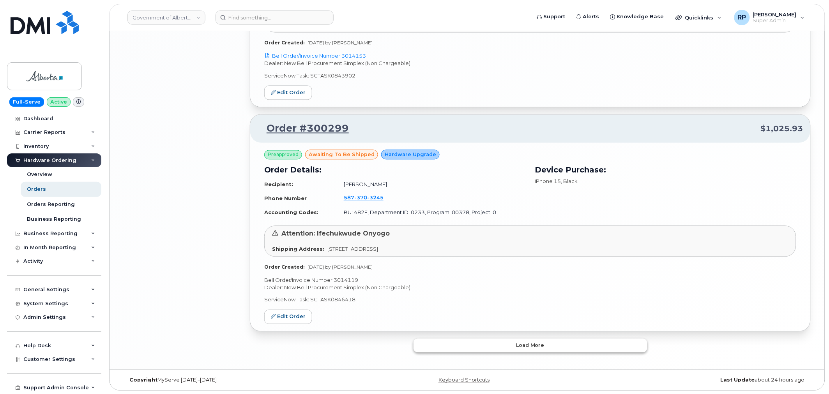
click at [535, 345] on span "Load more" at bounding box center [530, 345] width 28 height 7
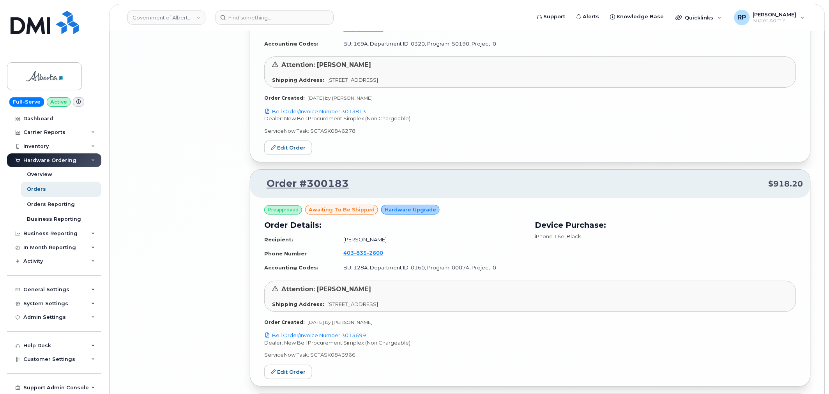
scroll to position [3341, 0]
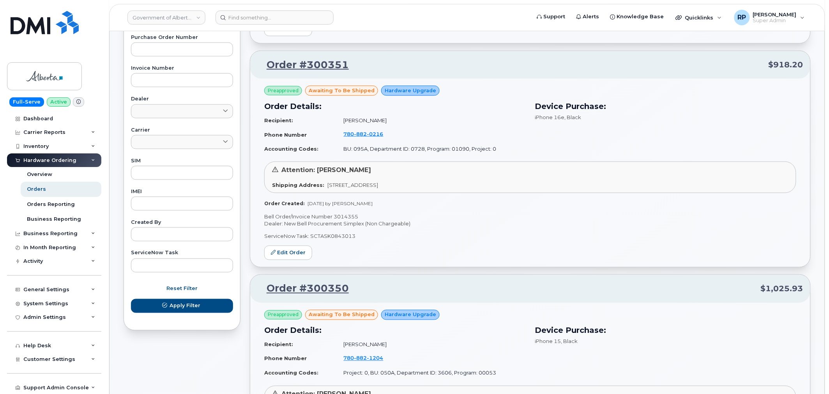
scroll to position [289, 0]
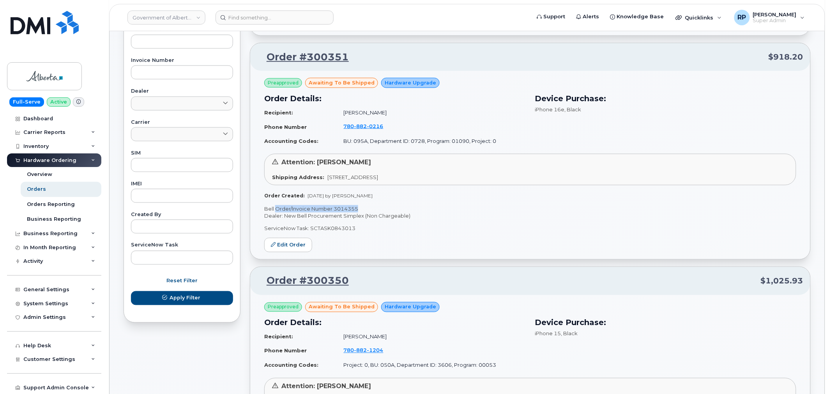
drag, startPoint x: 279, startPoint y: 207, endPoint x: 373, endPoint y: 205, distance: 94.0
click at [373, 205] on p "Bell Order/Invoice Number 3014355" at bounding box center [530, 208] width 532 height 7
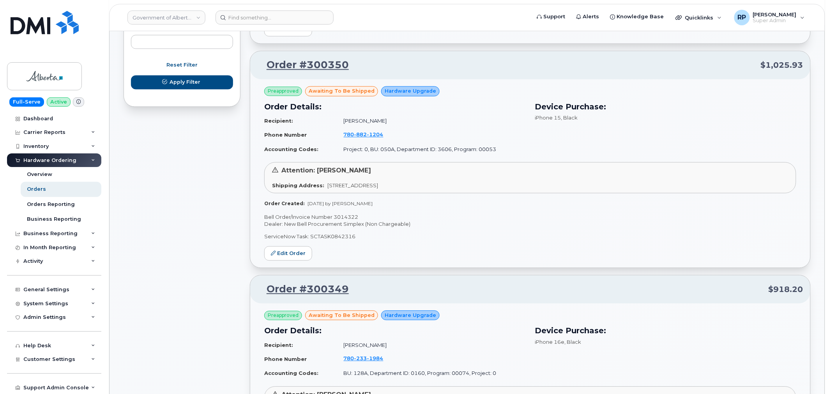
scroll to position [505, 0]
drag, startPoint x: 350, startPoint y: 218, endPoint x: 363, endPoint y: 218, distance: 12.9
click at [363, 218] on p "Bell Order/Invoice Number 3014322" at bounding box center [530, 217] width 532 height 7
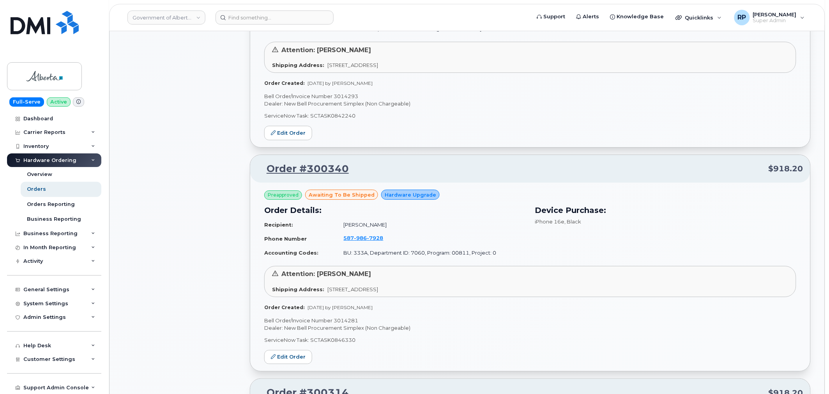
scroll to position [938, 0]
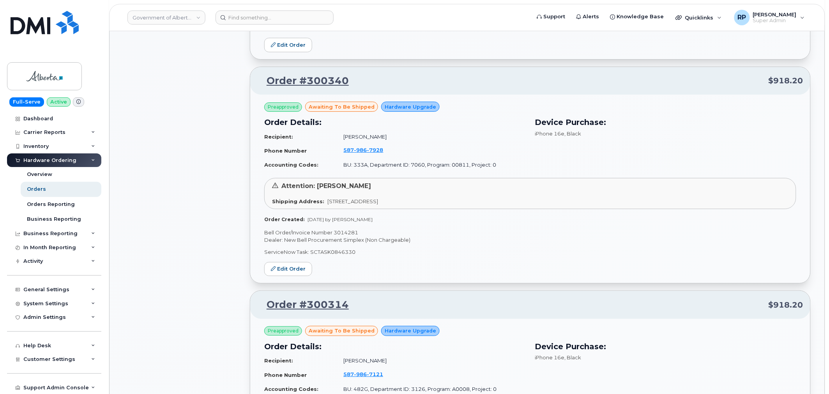
drag, startPoint x: 329, startPoint y: 231, endPoint x: 349, endPoint y: 232, distance: 19.9
click at [348, 232] on p "Bell Order/Invoice Number 3014281" at bounding box center [530, 232] width 532 height 7
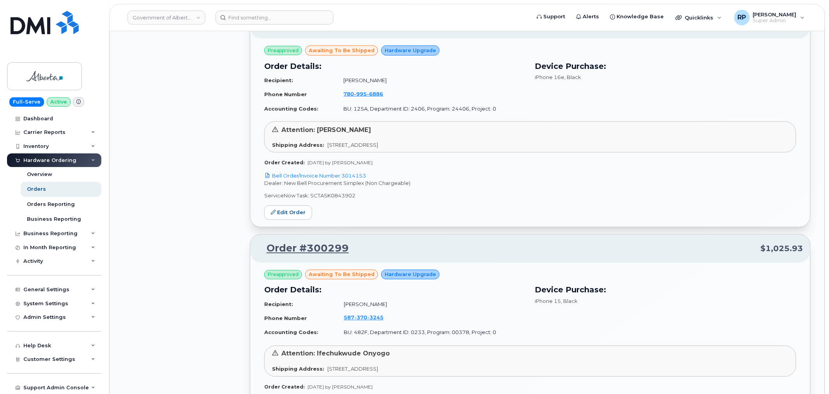
scroll to position [1371, 0]
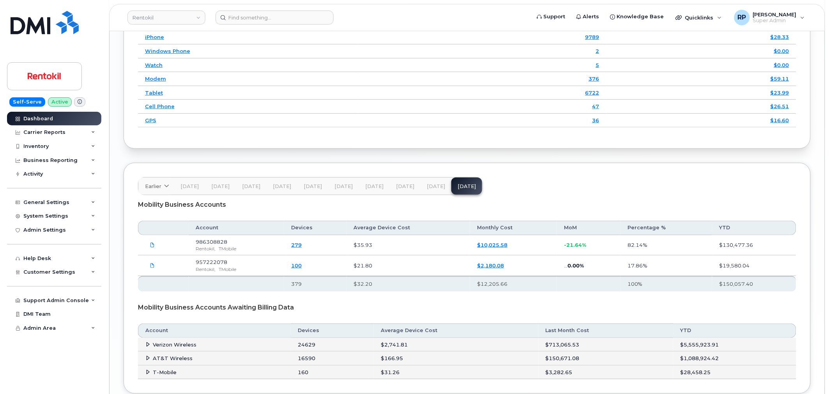
scroll to position [1111, 0]
click at [433, 185] on button "[DATE]" at bounding box center [436, 185] width 31 height 17
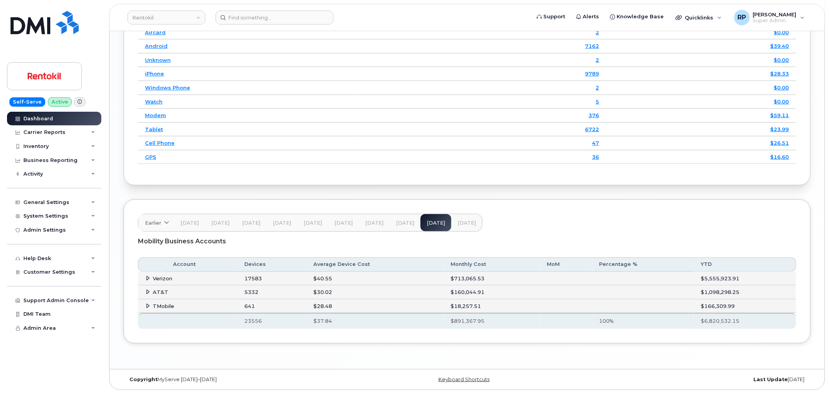
scroll to position [1077, 0]
click at [150, 293] on icon at bounding box center [148, 292] width 5 height 5
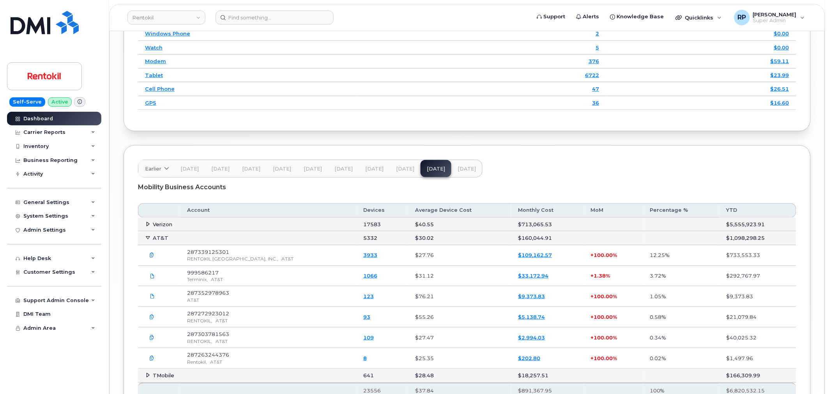
scroll to position [1149, 0]
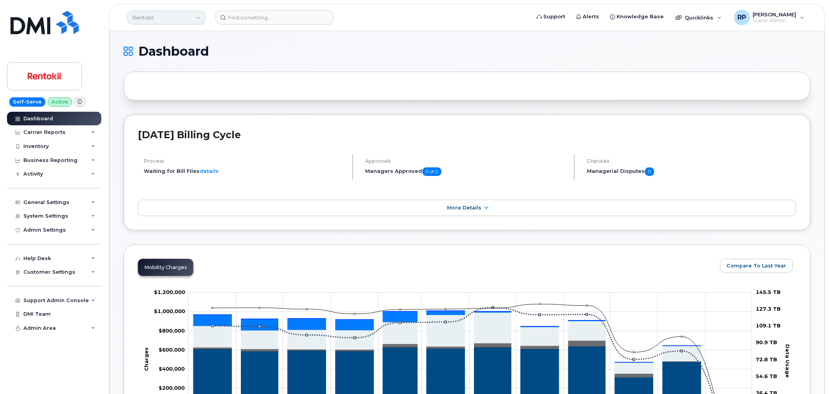
click at [177, 19] on link "Rentokil" at bounding box center [166, 18] width 78 height 14
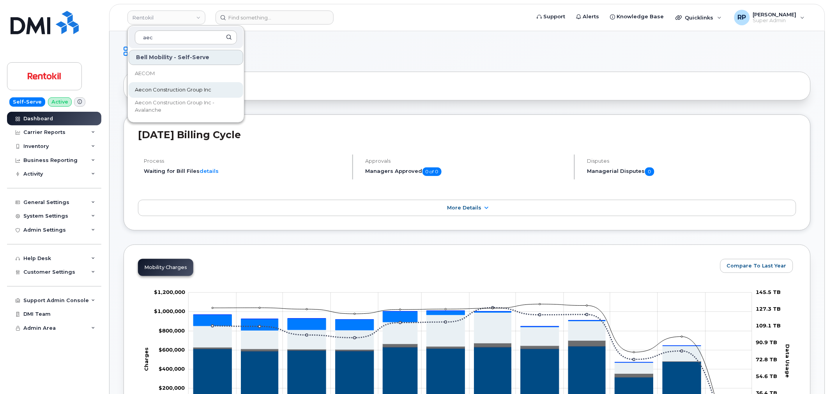
type input "aec"
click at [166, 88] on span "Aecon Construction Group Inc" at bounding box center [173, 90] width 76 height 8
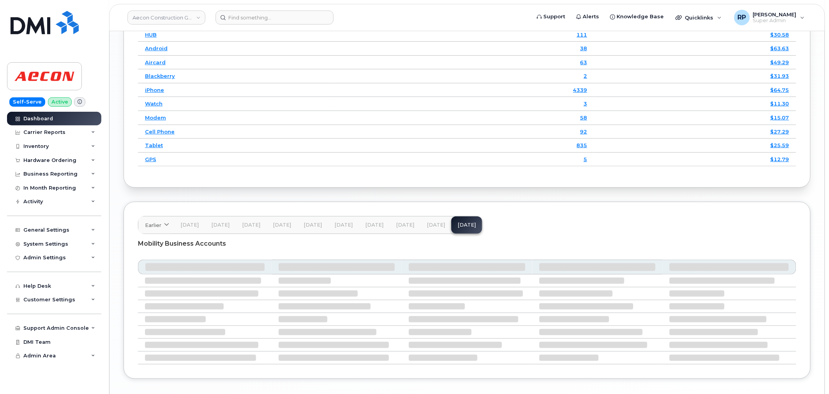
scroll to position [1085, 0]
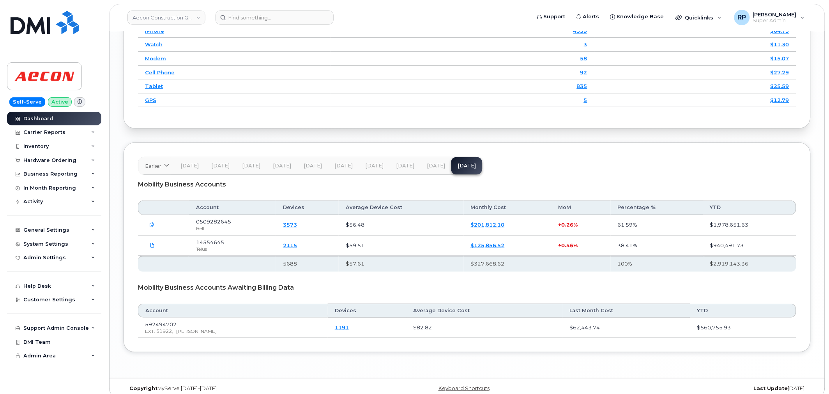
scroll to position [1118, 0]
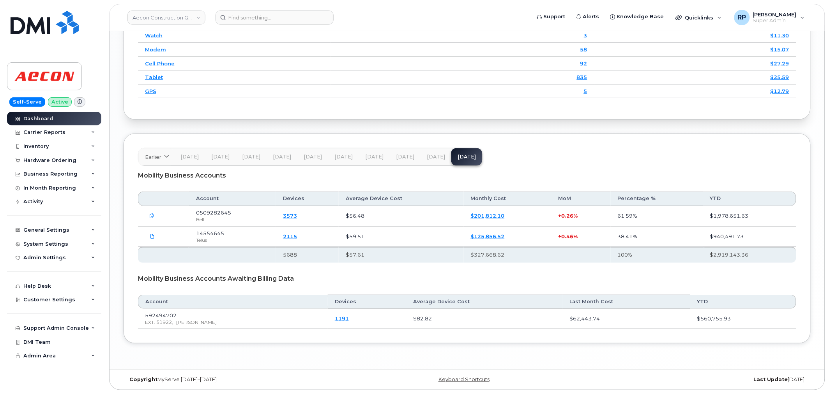
click at [280, 290] on div "Mobility Business Accounts Account Devices Average Device Cost Monthly Cost MoM…" at bounding box center [467, 247] width 658 height 163
drag, startPoint x: 298, startPoint y: 283, endPoint x: 138, endPoint y: 281, distance: 160.2
click at [138, 281] on div "Mobility Business Accounts Awaiting Billing Data" at bounding box center [467, 278] width 658 height 19
click at [161, 279] on div "Mobility Business Accounts Awaiting Billing Data" at bounding box center [467, 278] width 658 height 19
drag, startPoint x: 139, startPoint y: 278, endPoint x: 303, endPoint y: 281, distance: 164.1
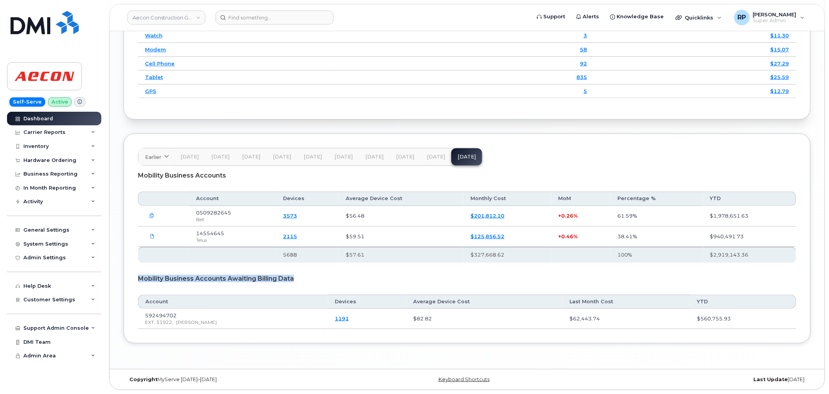
click at [303, 281] on div "Mobility Business Accounts Awaiting Billing Data" at bounding box center [467, 278] width 658 height 19
click at [299, 282] on div "Mobility Business Accounts Awaiting Billing Data" at bounding box center [467, 278] width 658 height 19
drag, startPoint x: 298, startPoint y: 274, endPoint x: 134, endPoint y: 283, distance: 163.5
click at [134, 283] on div "Earlier 2024 November October September August July June May April March Februa…" at bounding box center [467, 239] width 687 height 210
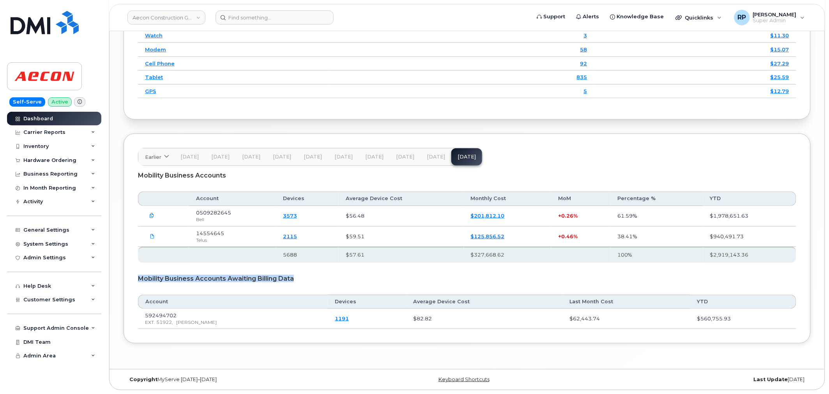
drag, startPoint x: 136, startPoint y: 278, endPoint x: 309, endPoint y: 287, distance: 174.1
click at [309, 287] on div "Earlier 2024 November October September August July June May April March Februa…" at bounding box center [467, 239] width 687 height 210
click at [301, 283] on div "Mobility Business Accounts Awaiting Billing Data" at bounding box center [467, 278] width 658 height 19
click at [299, 279] on div "Mobility Business Accounts Awaiting Billing Data" at bounding box center [467, 278] width 658 height 19
drag, startPoint x: 299, startPoint y: 279, endPoint x: 143, endPoint y: 281, distance: 155.1
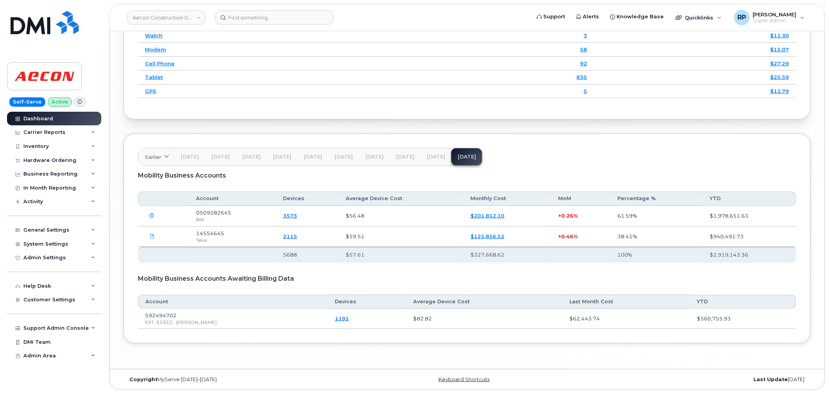
click at [143, 282] on div "Mobility Business Accounts Awaiting Billing Data" at bounding box center [467, 278] width 658 height 19
click at [142, 280] on div "Mobility Business Accounts Awaiting Billing Data" at bounding box center [467, 278] width 658 height 19
drag, startPoint x: 139, startPoint y: 279, endPoint x: 305, endPoint y: 280, distance: 166.4
click at [305, 280] on div "Mobility Business Accounts Awaiting Billing Data" at bounding box center [467, 278] width 658 height 19
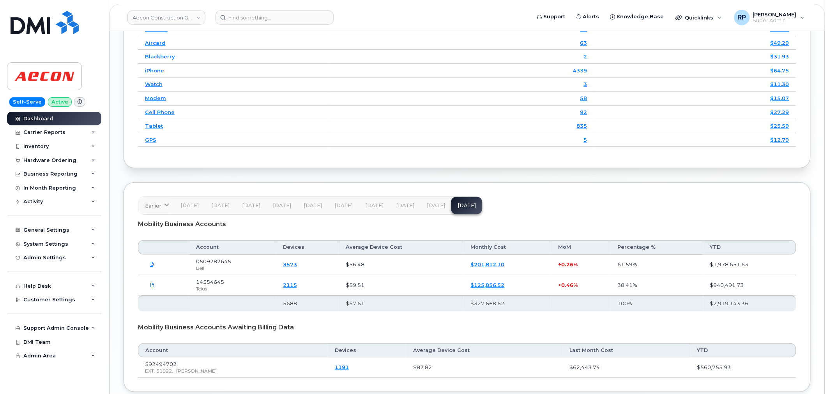
scroll to position [1046, 0]
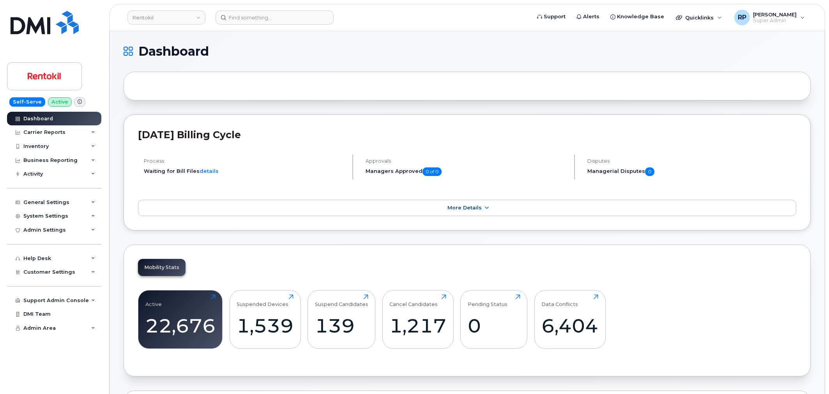
scroll to position [1149, 0]
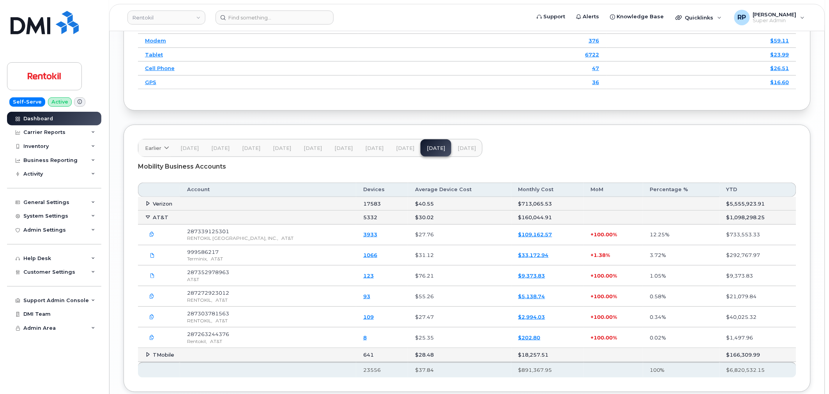
click at [398, 152] on span "[DATE]" at bounding box center [405, 148] width 18 height 6
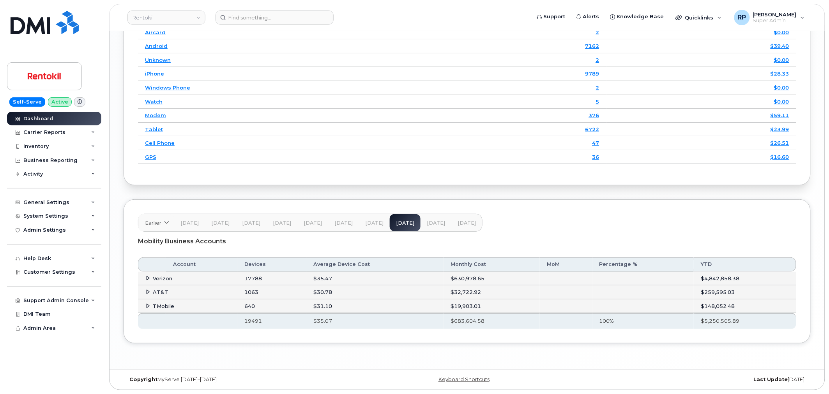
scroll to position [1077, 0]
click at [62, 128] on div "Carrier Reports" at bounding box center [54, 133] width 94 height 14
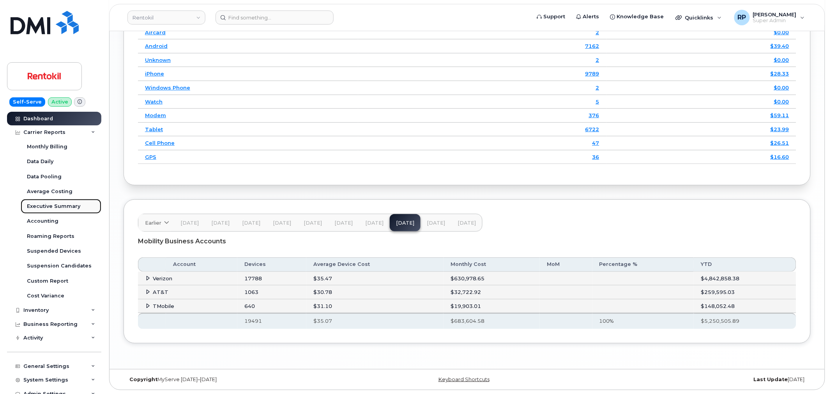
click at [52, 203] on div "Executive Summary" at bounding box center [53, 206] width 53 height 7
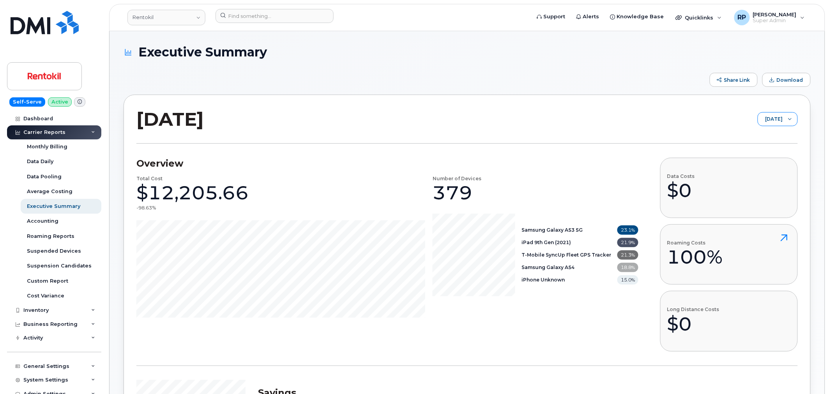
click at [785, 118] on div at bounding box center [790, 119] width 15 height 13
click at [758, 145] on li "[DATE]" at bounding box center [767, 150] width 62 height 14
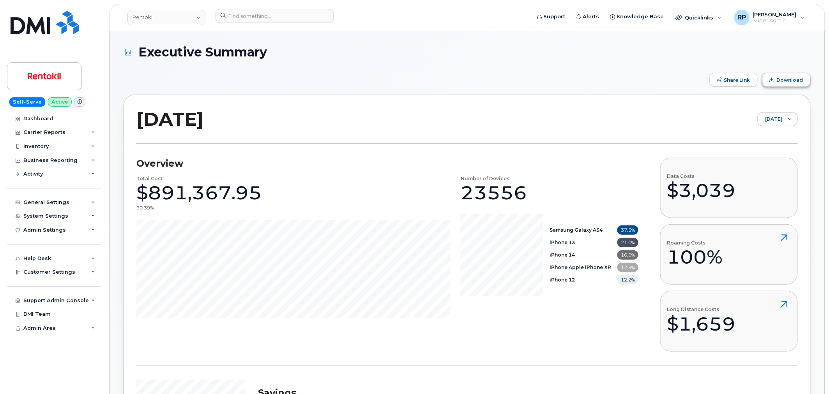
click at [779, 80] on span "Download" at bounding box center [790, 80] width 27 height 6
